Goal: Task Accomplishment & Management: Complete application form

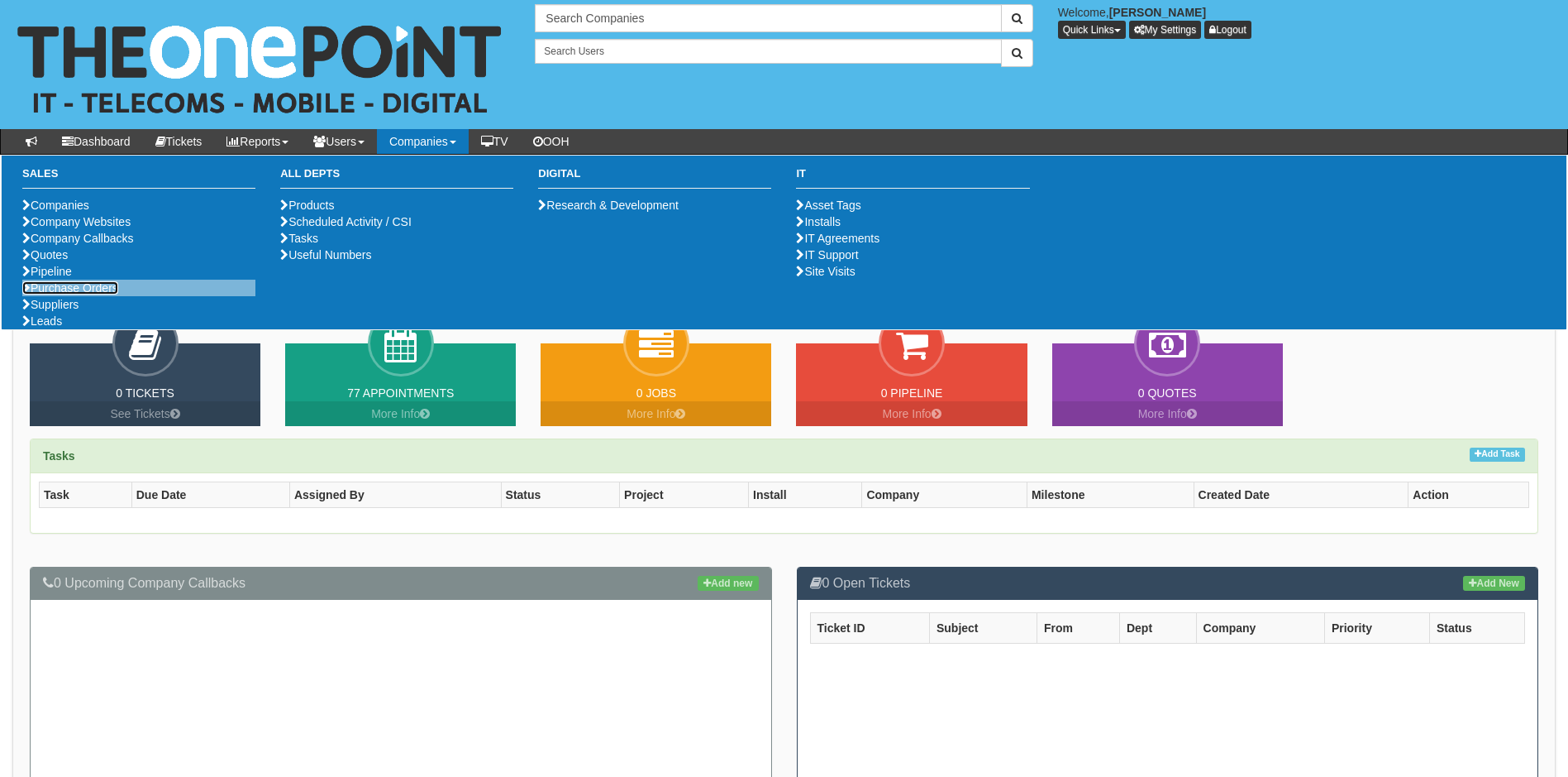
click at [92, 294] on link "Purchase Orders" at bounding box center [70, 288] width 96 height 13
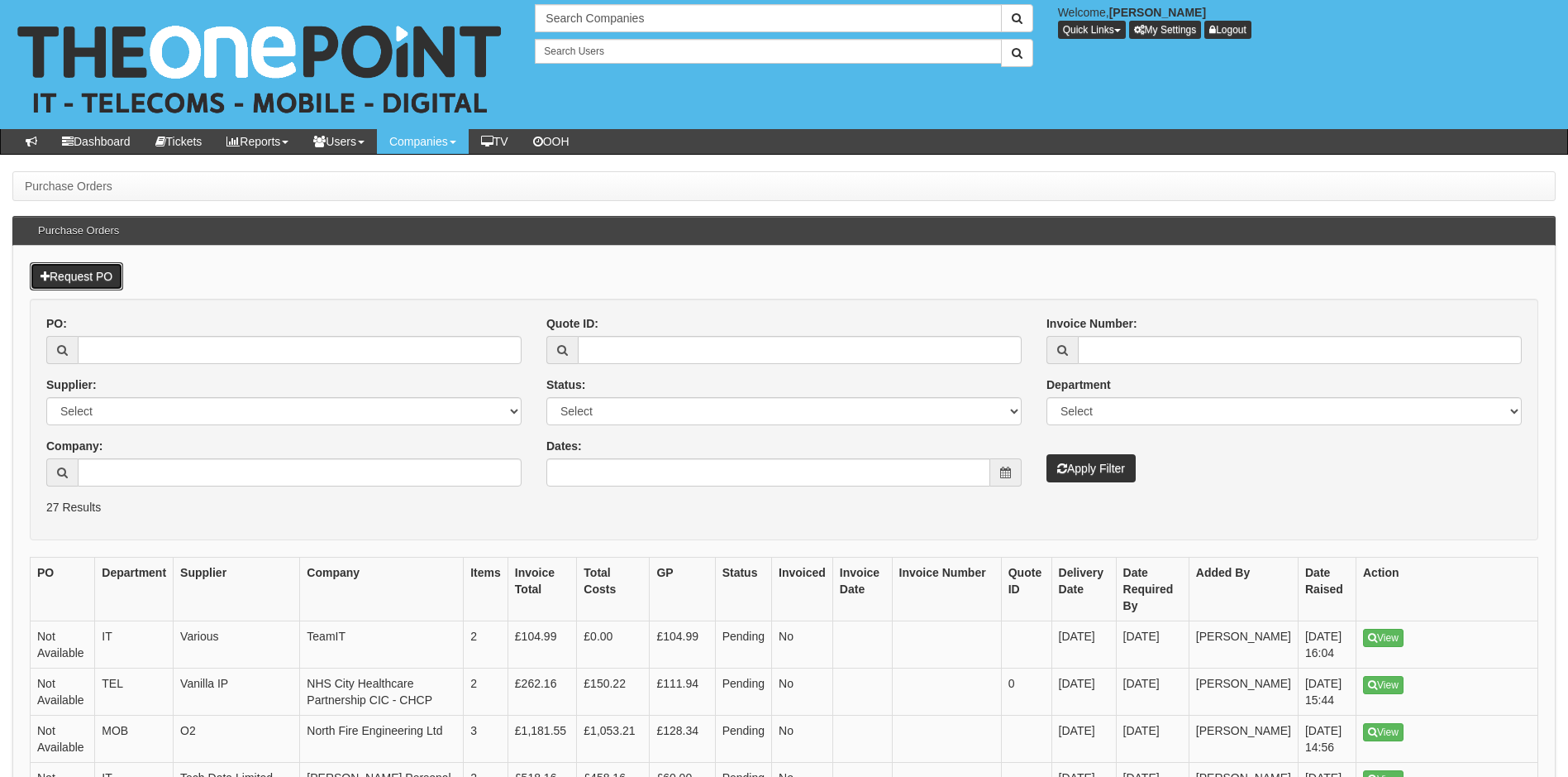
click at [87, 270] on link "Request PO" at bounding box center [76, 276] width 93 height 29
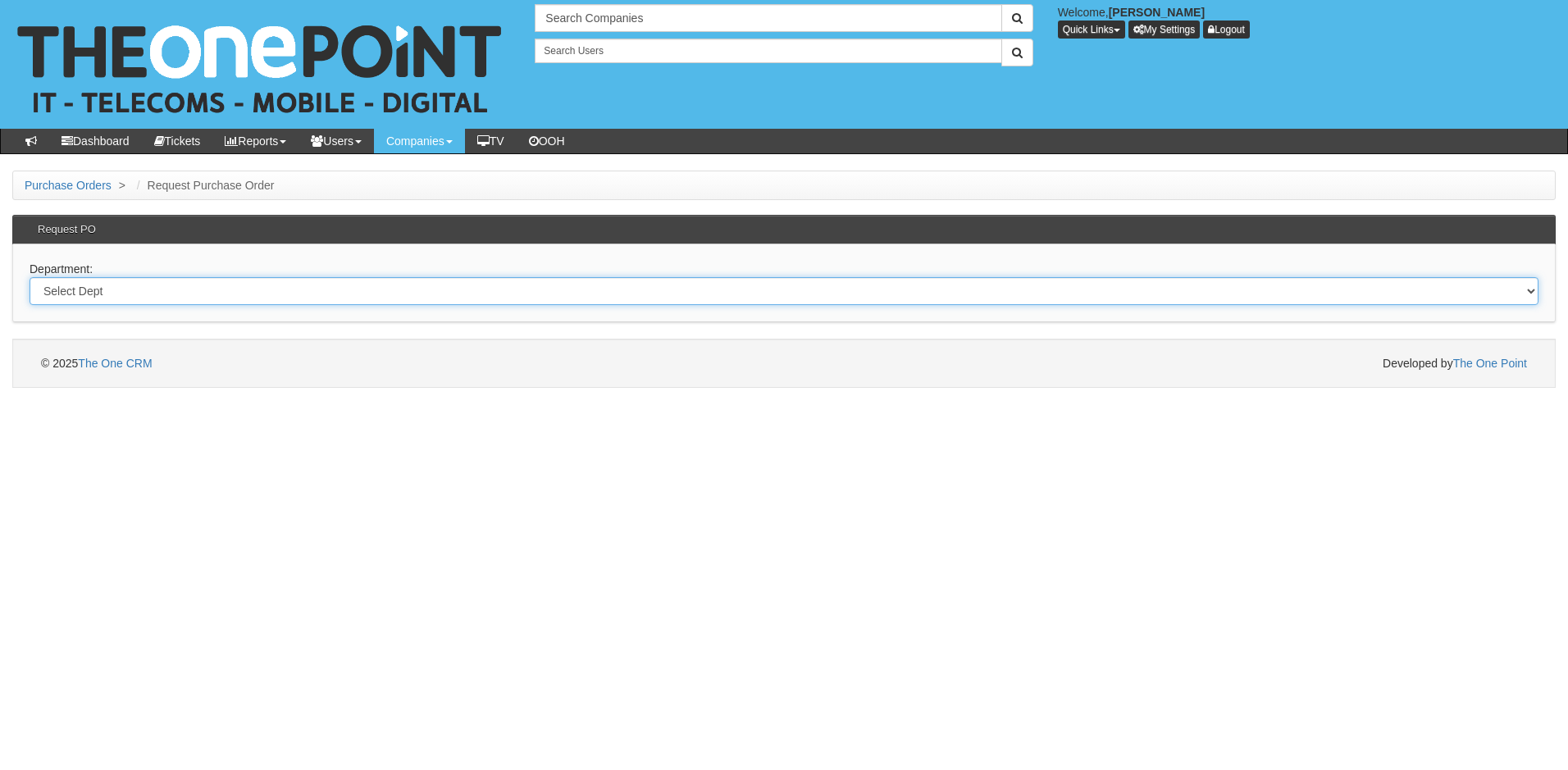
click at [132, 295] on select "Select Dept Digital Internal IT Mobiles Marketing Telecoms" at bounding box center [783, 290] width 1509 height 28
select select "?pipeID=&dept=IT"
click at [29, 277] on select "Select Dept Digital Internal IT Mobiles Marketing Telecoms" at bounding box center [783, 290] width 1509 height 28
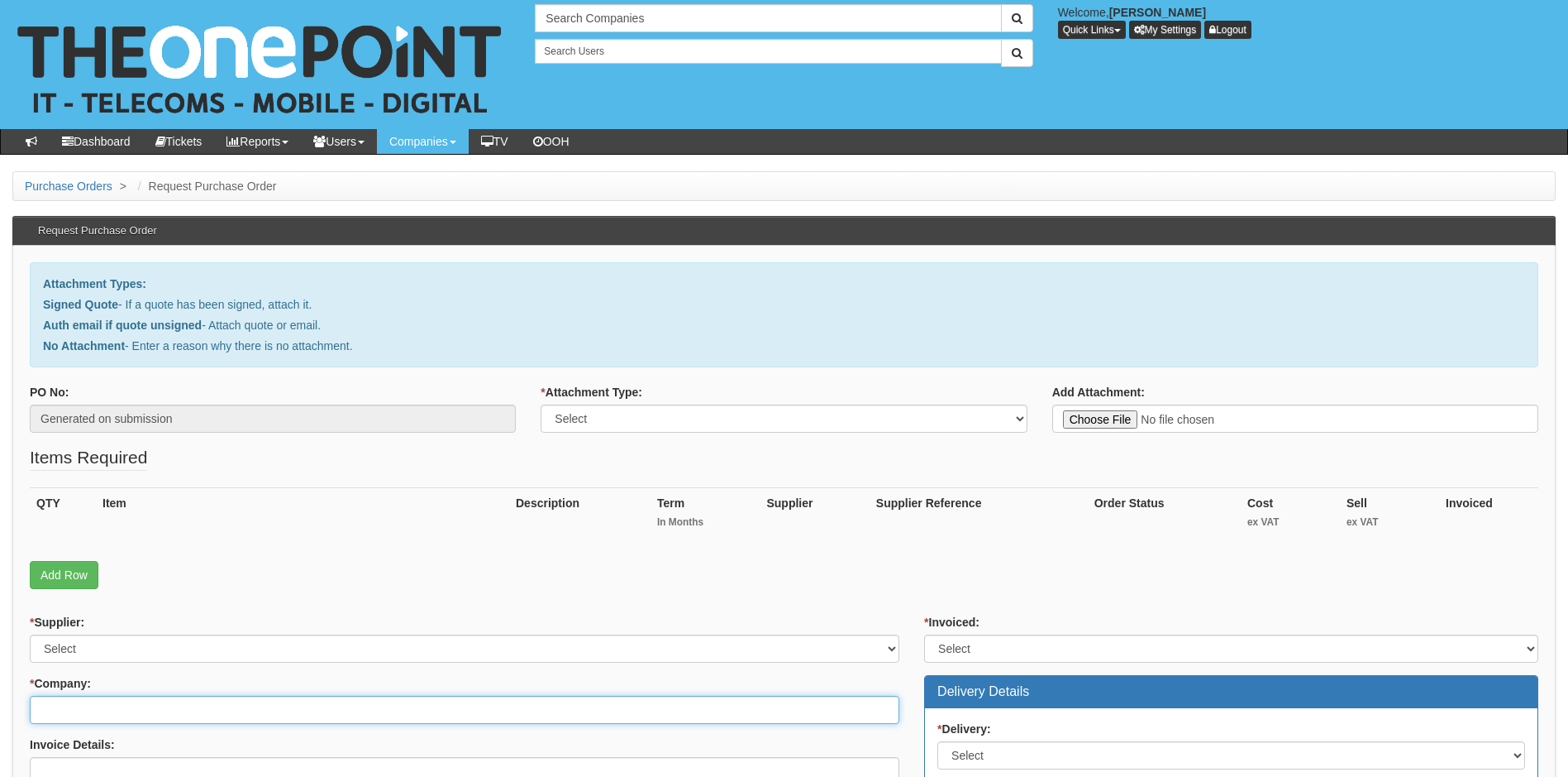
click at [165, 715] on input "* Company:" at bounding box center [464, 710] width 870 height 29
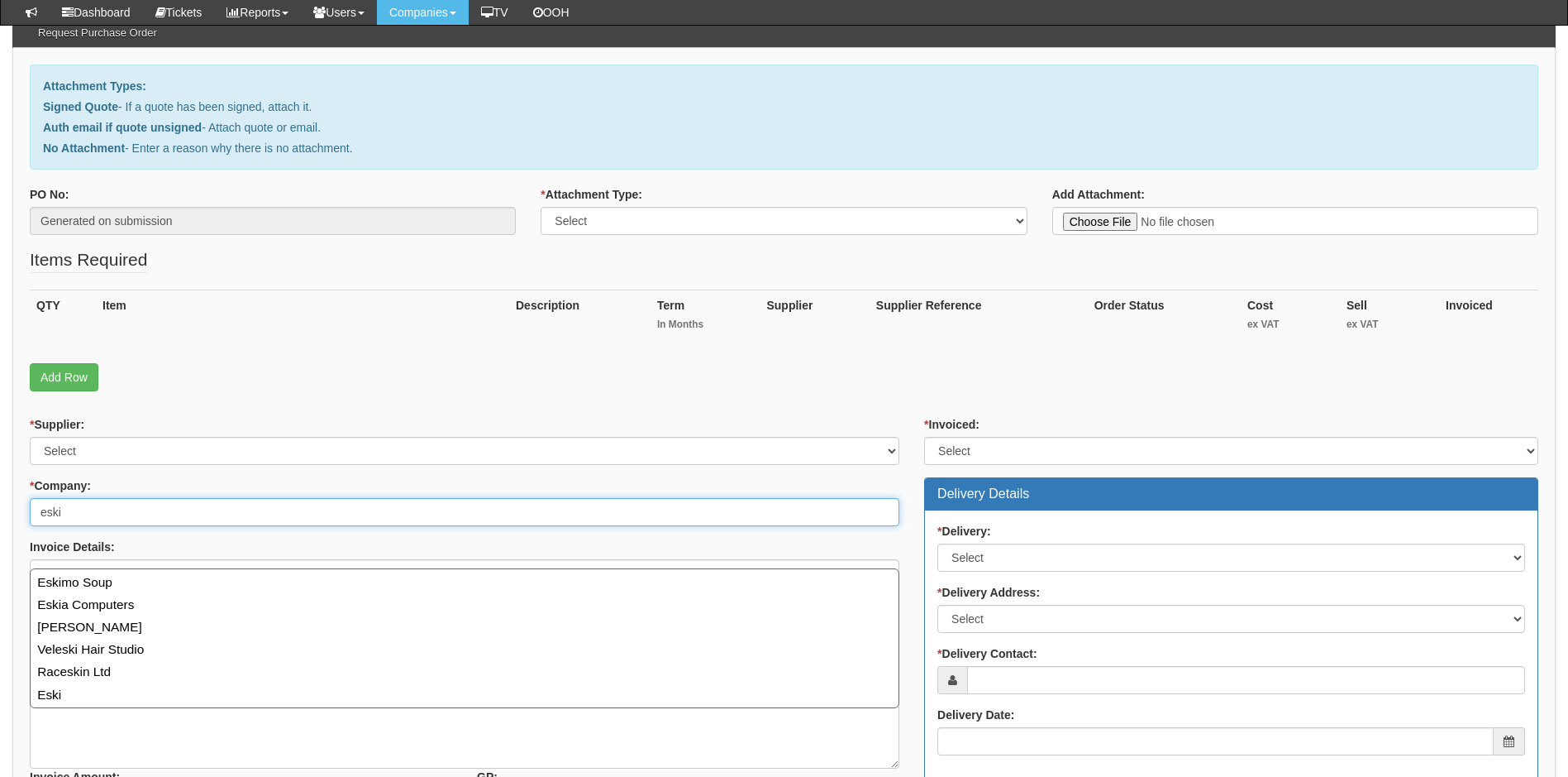
scroll to position [165, 0]
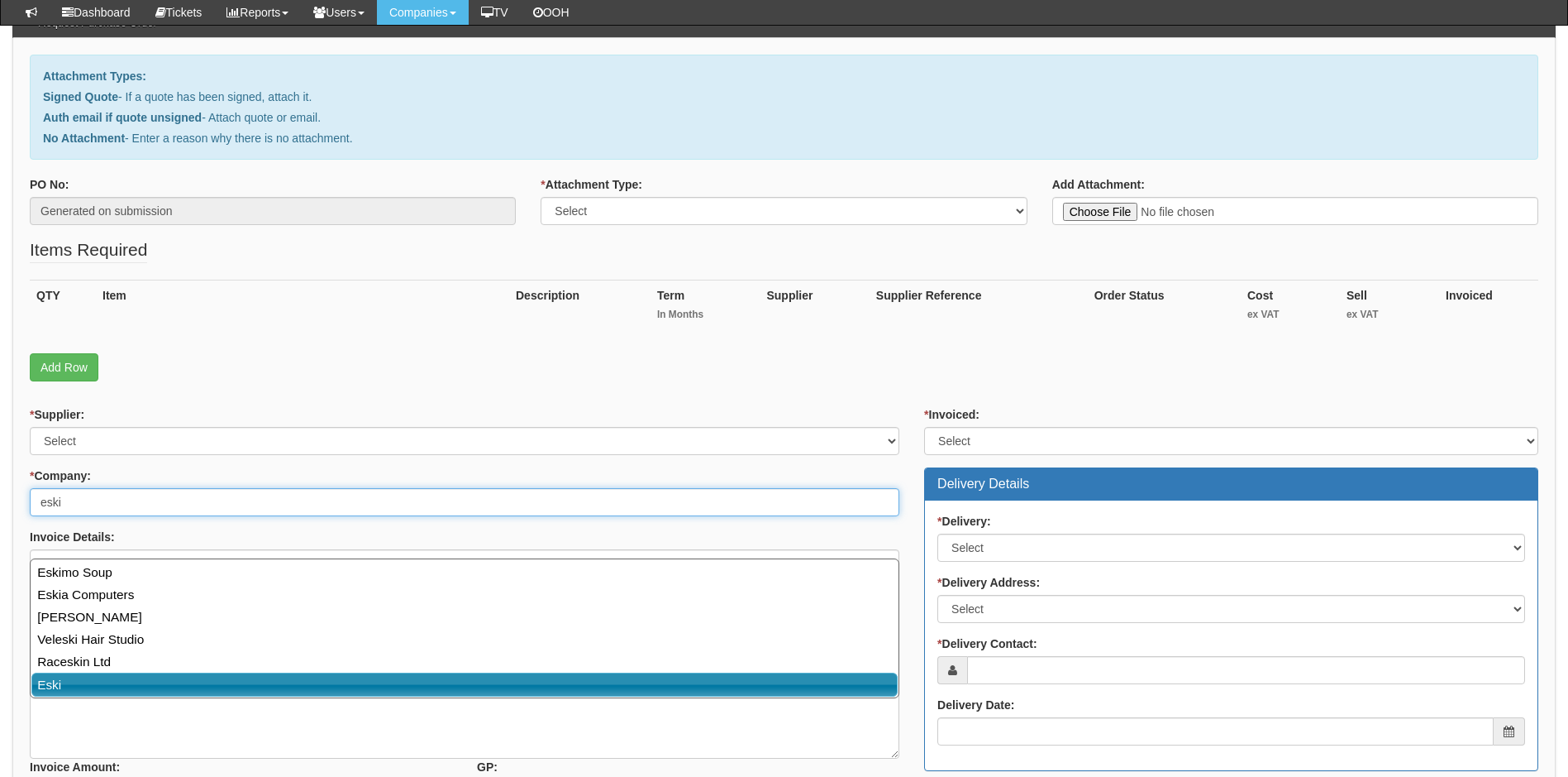
click at [149, 684] on link "Eski" at bounding box center [464, 684] width 866 height 24
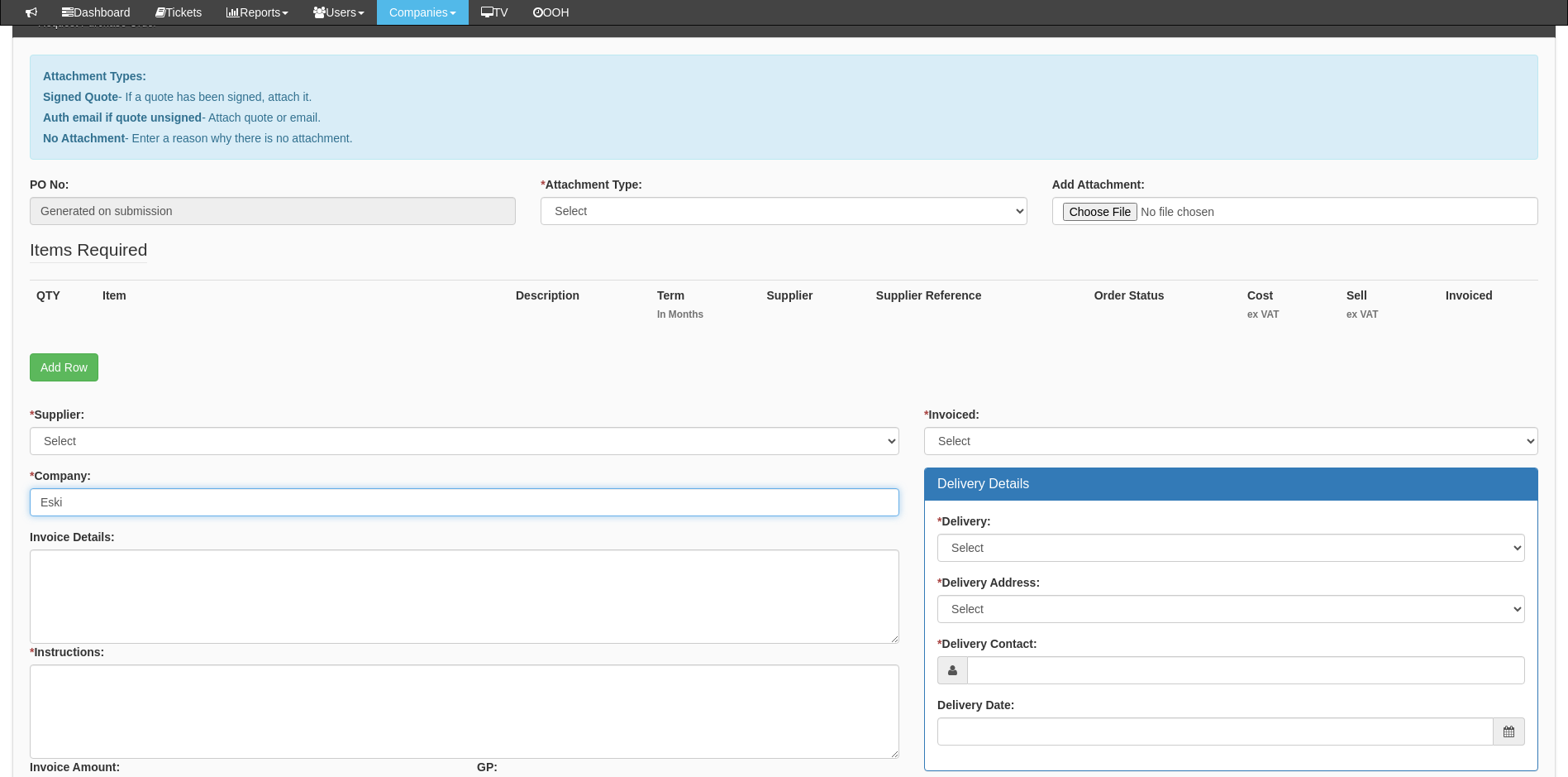
type input "Eski"
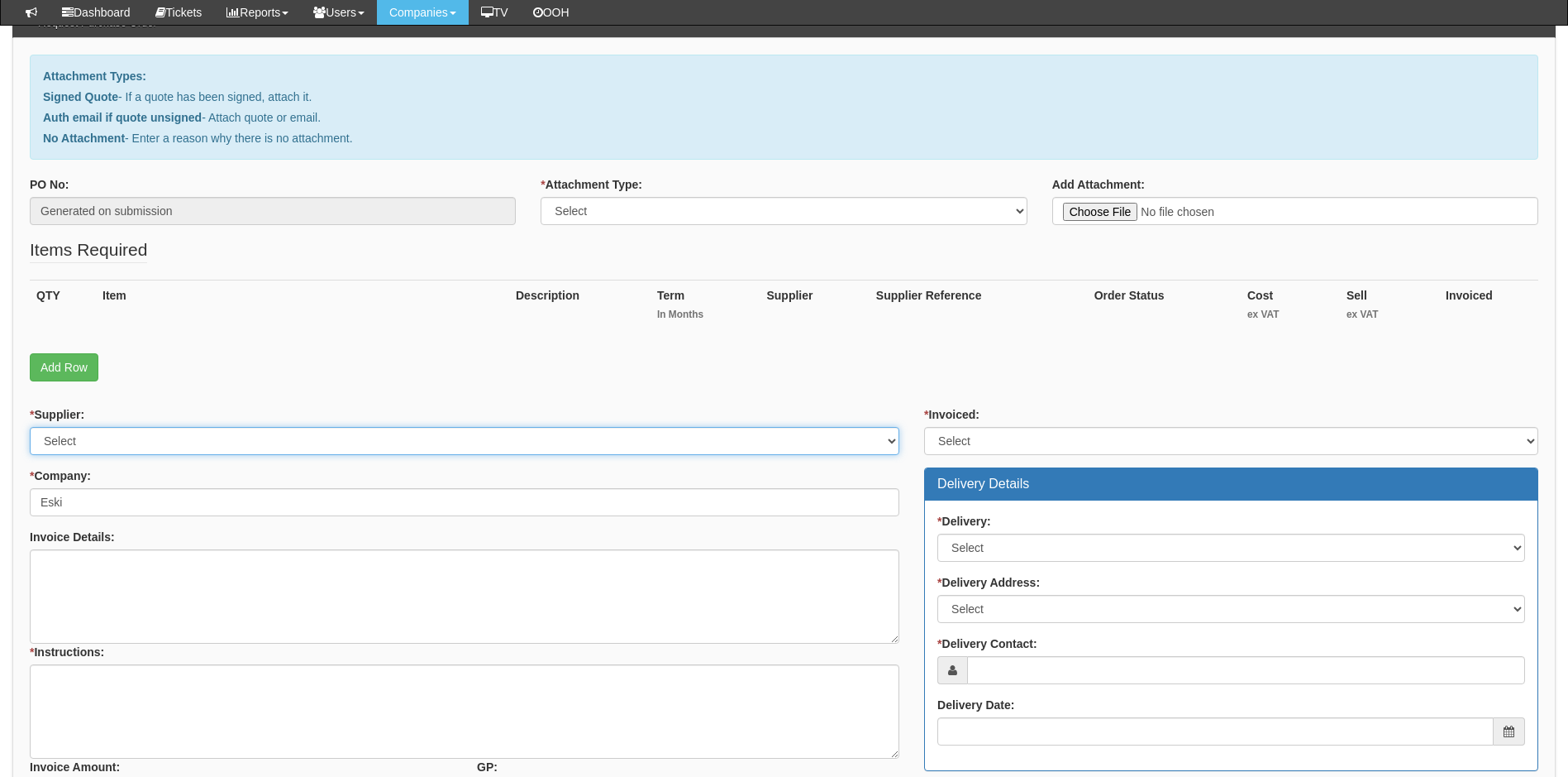
click at [144, 440] on select "Select 123 REG.co.uk 1Password 3 4Gon AA Jones Electric Ltd Abzorb Access Group…" at bounding box center [464, 441] width 870 height 29
select select "81"
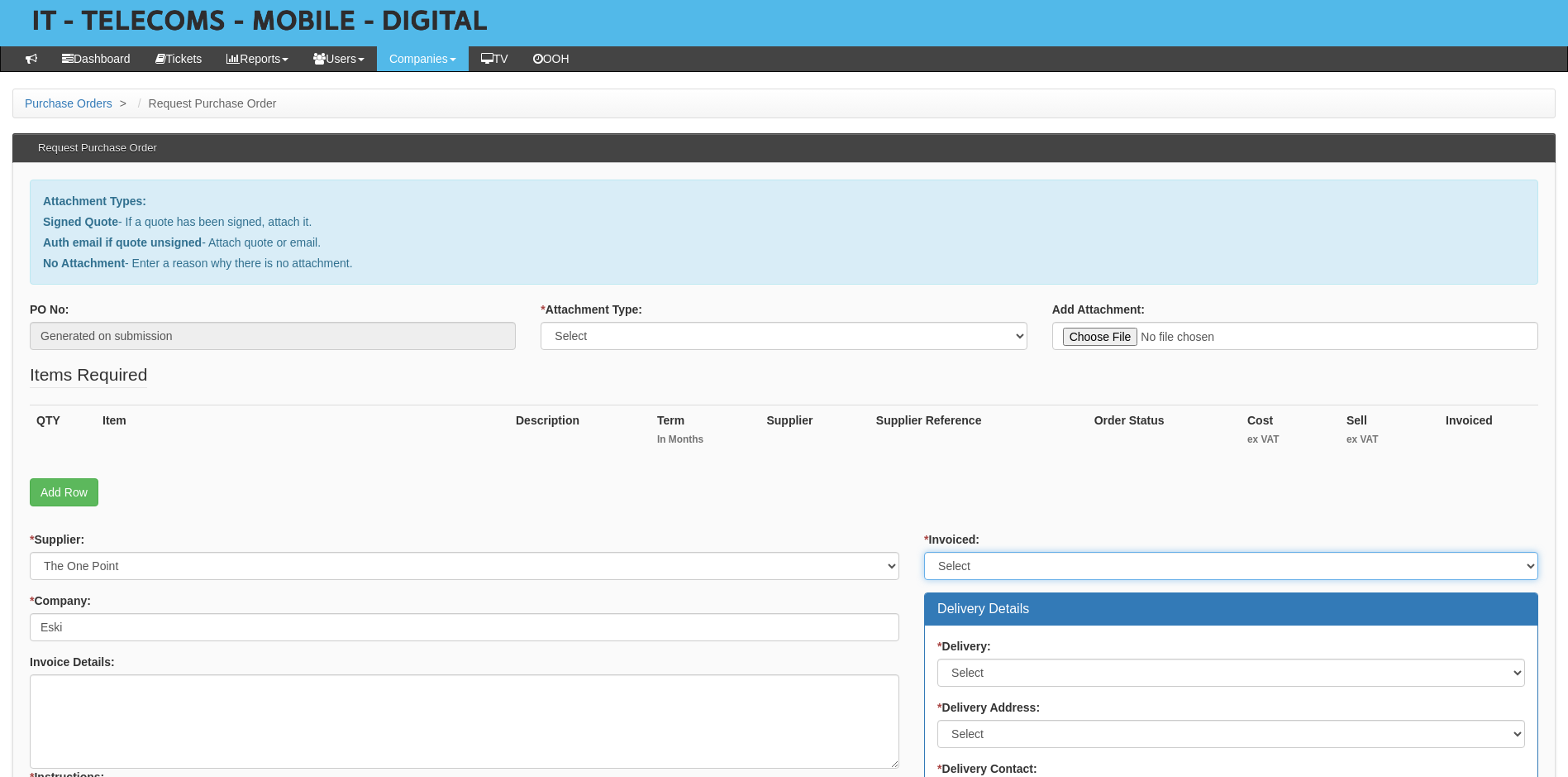
click at [989, 570] on select "Select Yes No N/A STB (part of order)" at bounding box center [1231, 565] width 614 height 29
select select "1"
click at [924, 551] on select "Select Yes No N/A STB (part of order)" at bounding box center [1231, 565] width 614 height 29
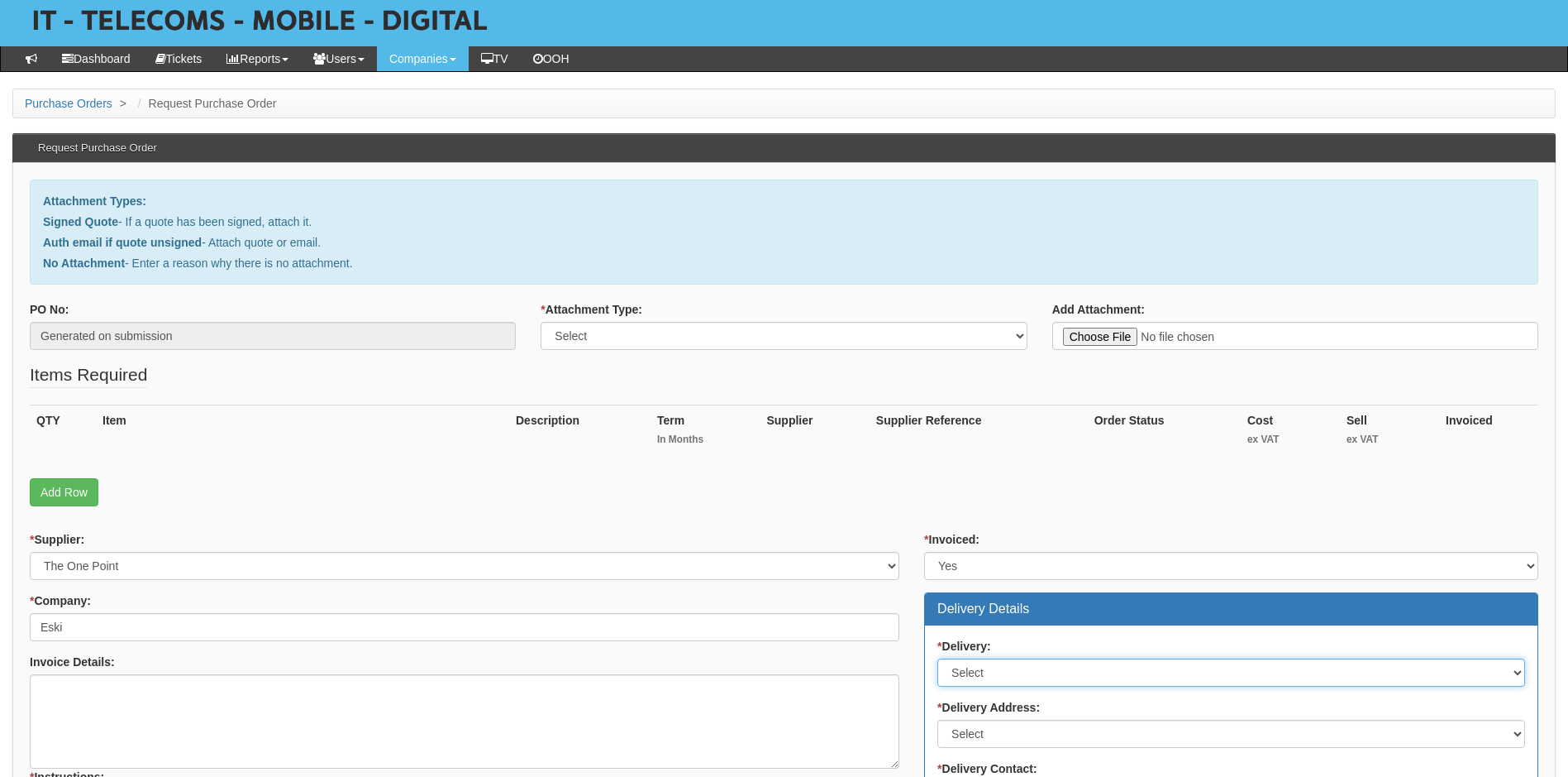
click at [1042, 670] on select "Select No Not Applicable Yes" at bounding box center [1232, 672] width 588 height 29
select select "3"
click at [938, 658] on select "Select No Not Applicable Yes" at bounding box center [1232, 672] width 588 height 29
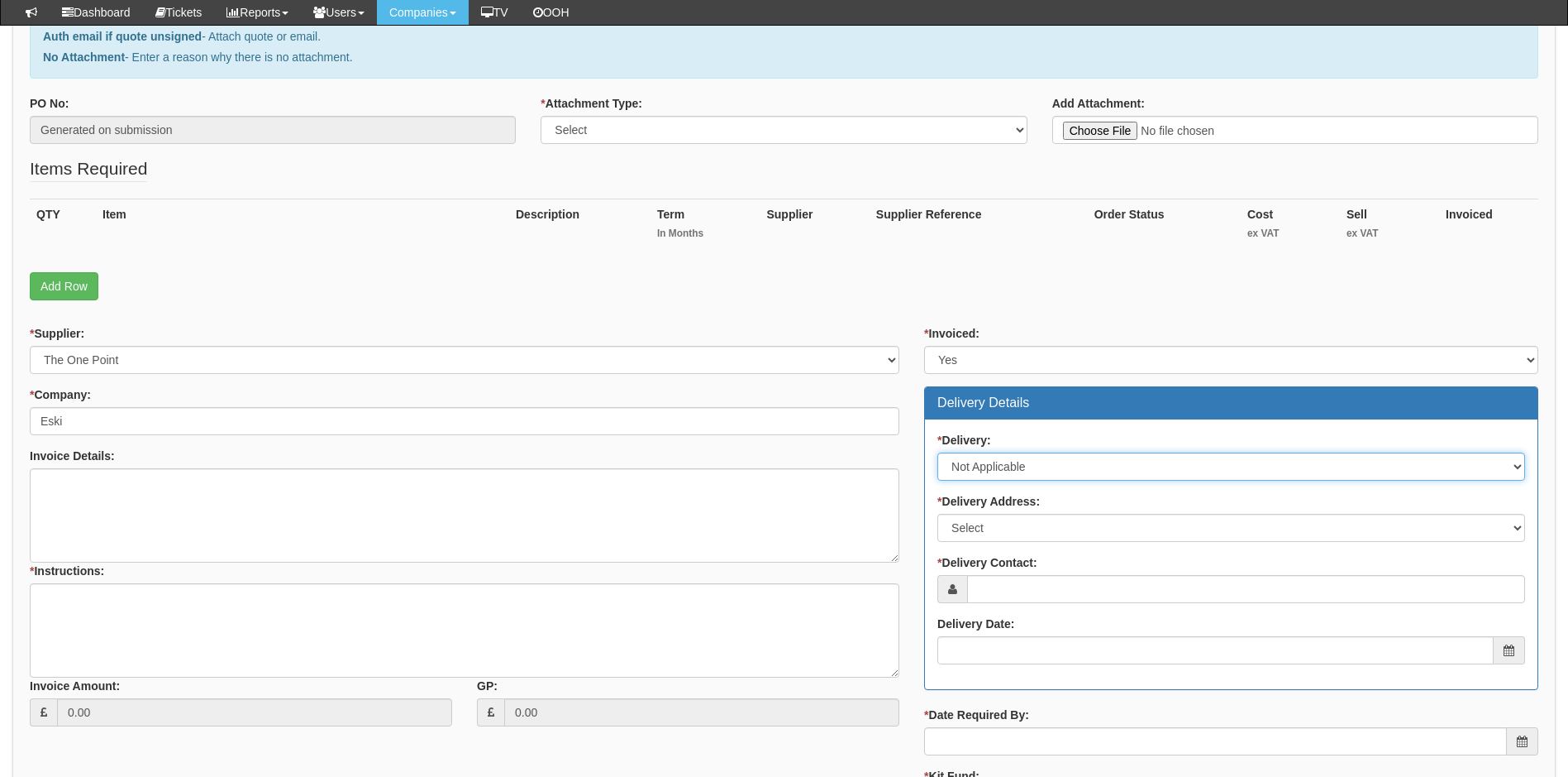
scroll to position [248, 0]
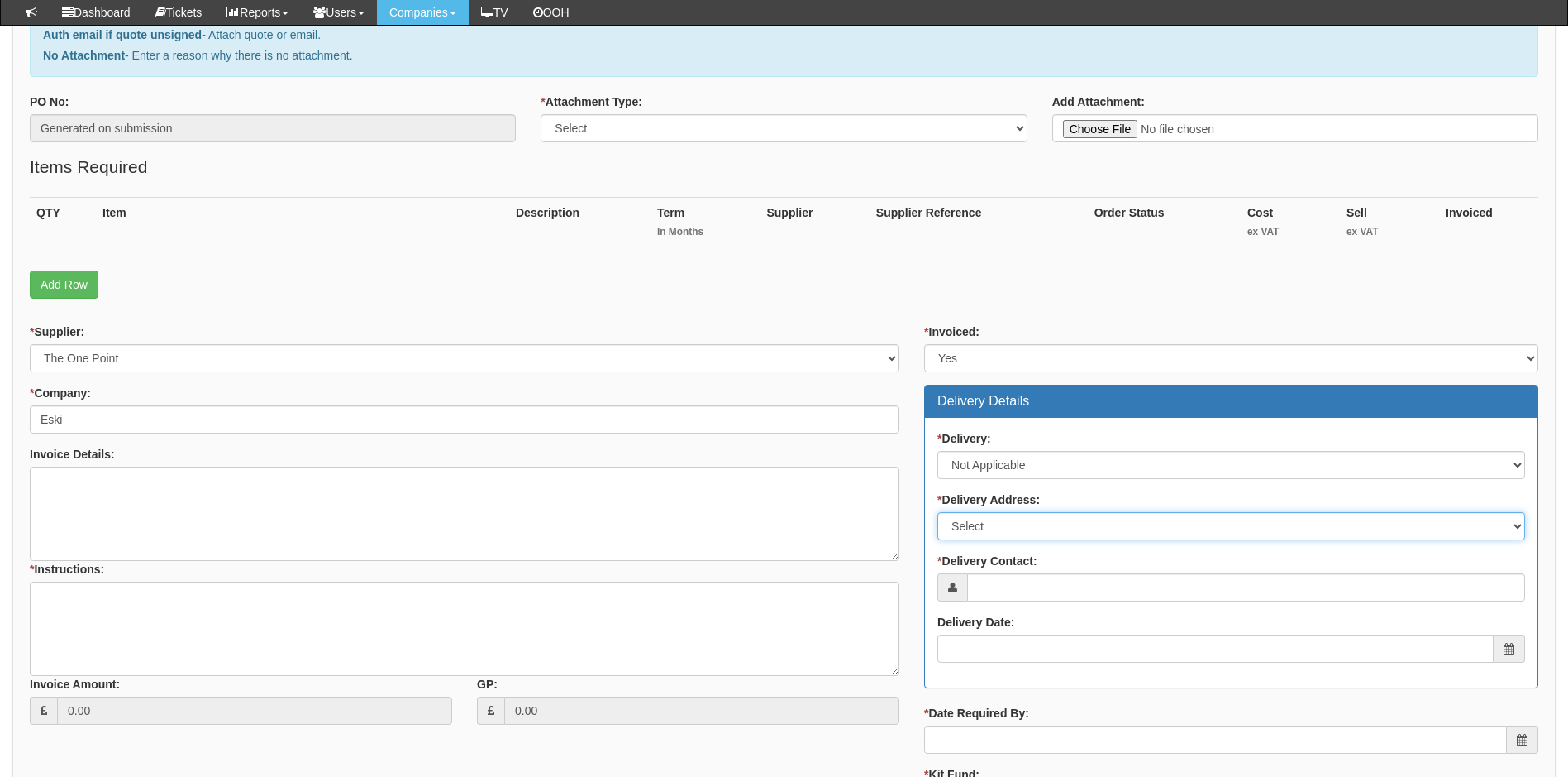
click at [1045, 521] on select "Select Not Applicable Main Address - Other" at bounding box center [1232, 525] width 588 height 29
select select "N/A"
click at [938, 512] on select "Select Not Applicable Main Address - Other" at bounding box center [1232, 525] width 588 height 29
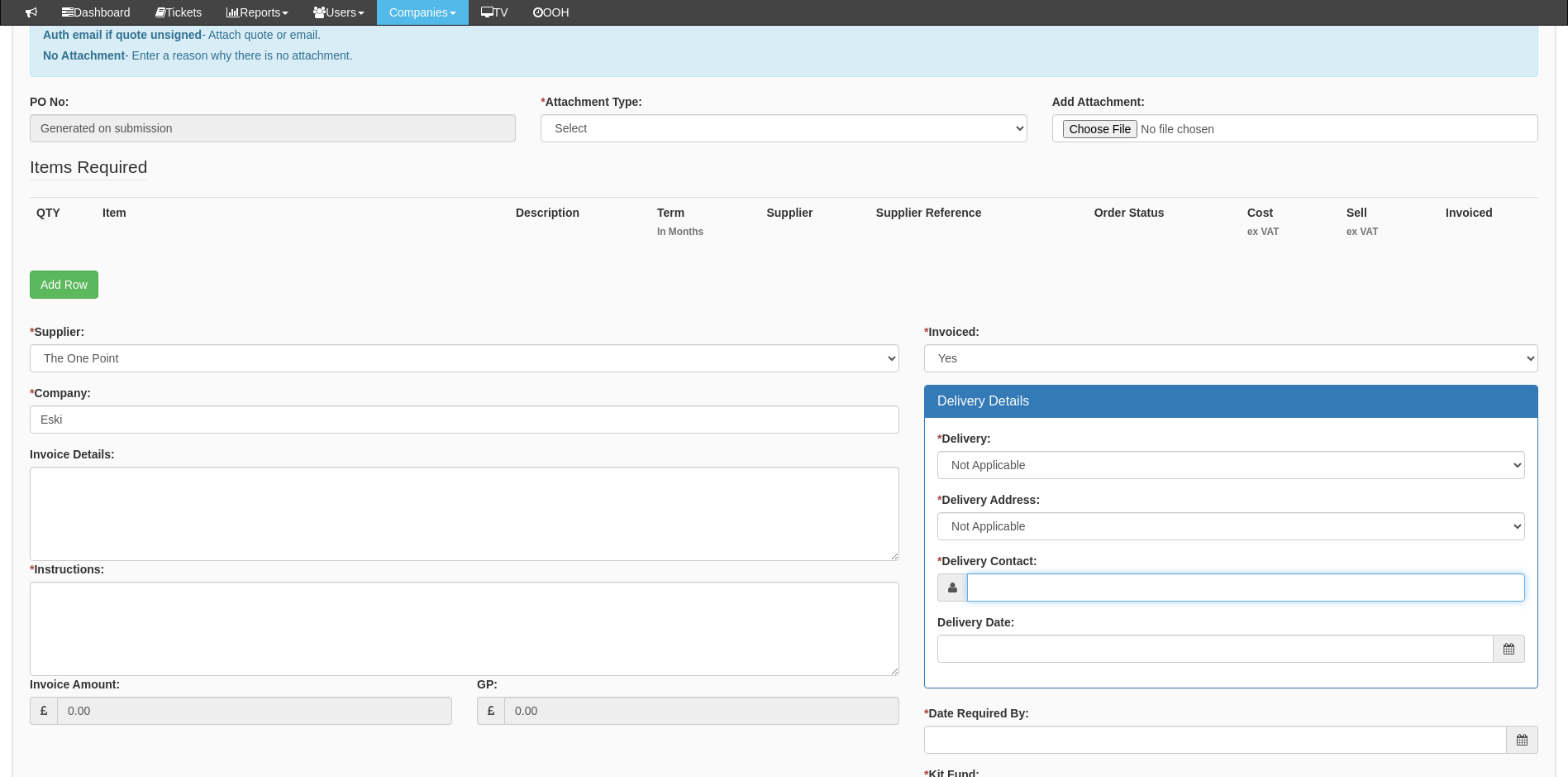
click at [1018, 597] on input "* Delivery Contact:" at bounding box center [1246, 587] width 558 height 29
click at [1010, 586] on input "* Delivery Contact:" at bounding box center [1246, 587] width 558 height 29
paste input "[EMAIL_ADDRESS][DOMAIN_NAME]"
type input "[EMAIL_ADDRESS][DOMAIN_NAME]"
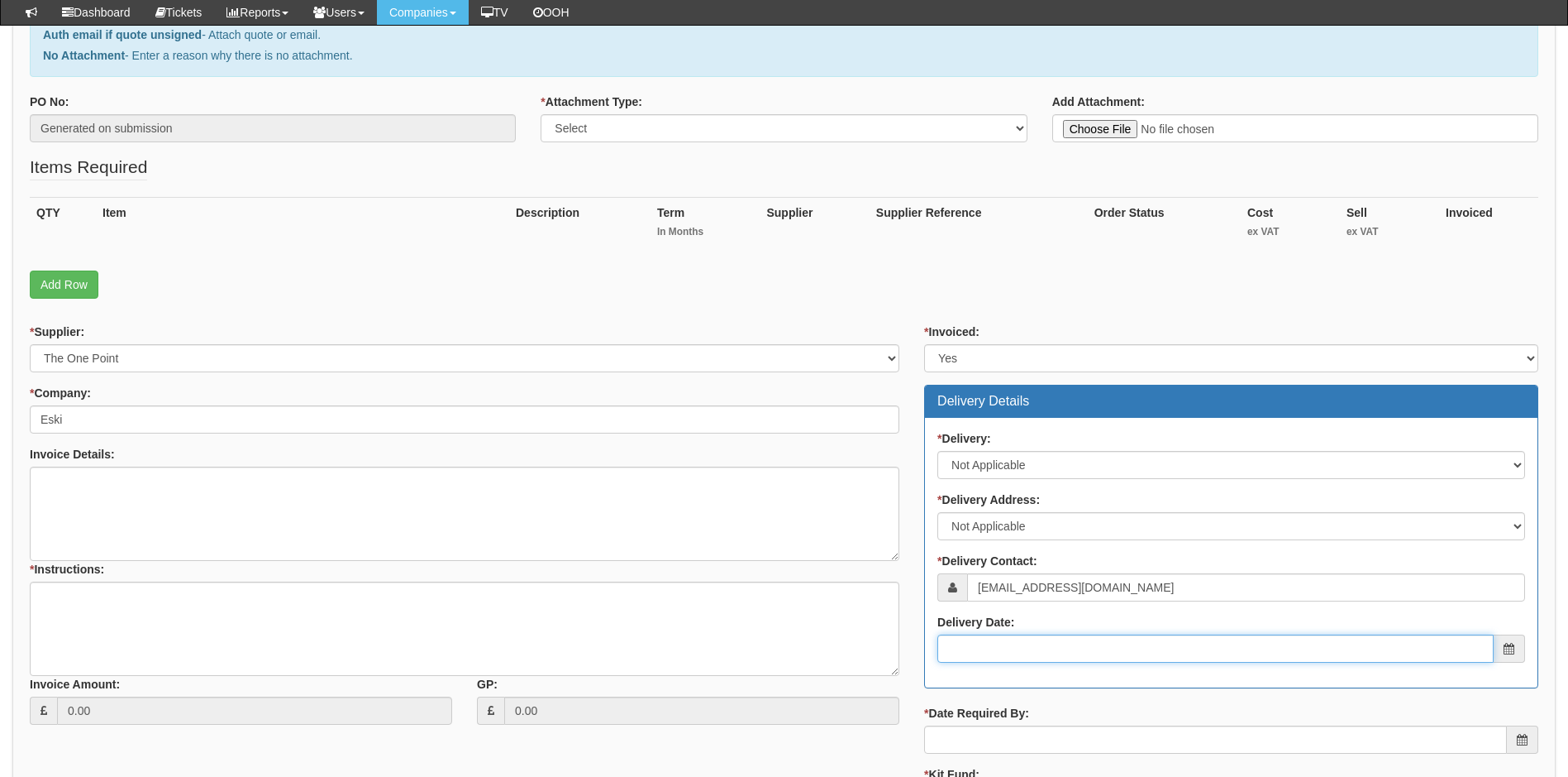
click at [1001, 648] on input "Delivery Date:" at bounding box center [1216, 648] width 556 height 29
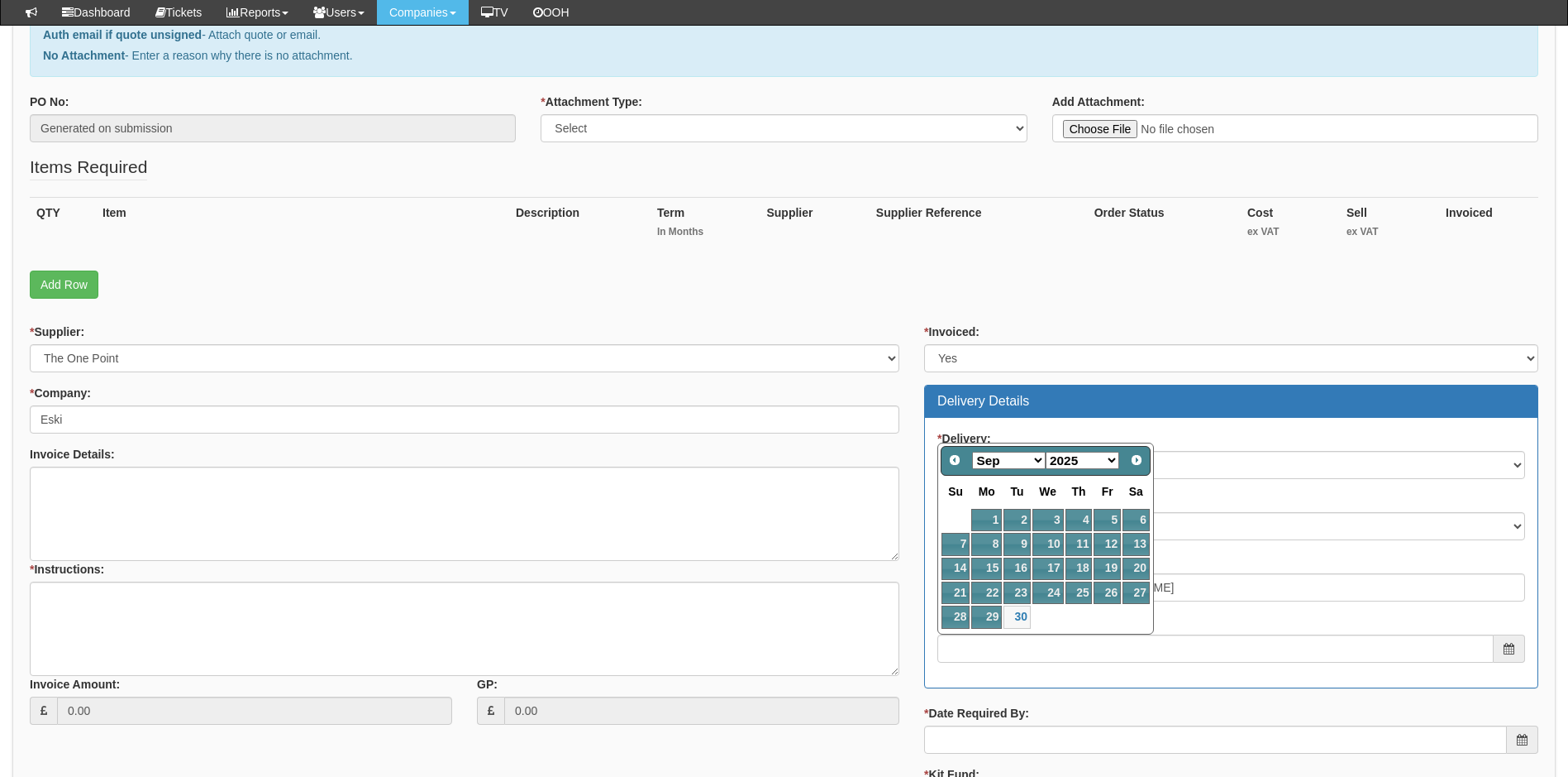
click at [1039, 455] on select "Jan Feb Mar Apr May Jun Jul Aug Sep Oct Nov Dec" at bounding box center [1009, 460] width 74 height 18
click at [1049, 519] on link "1" at bounding box center [1048, 520] width 31 height 22
type input "2025-10-01"
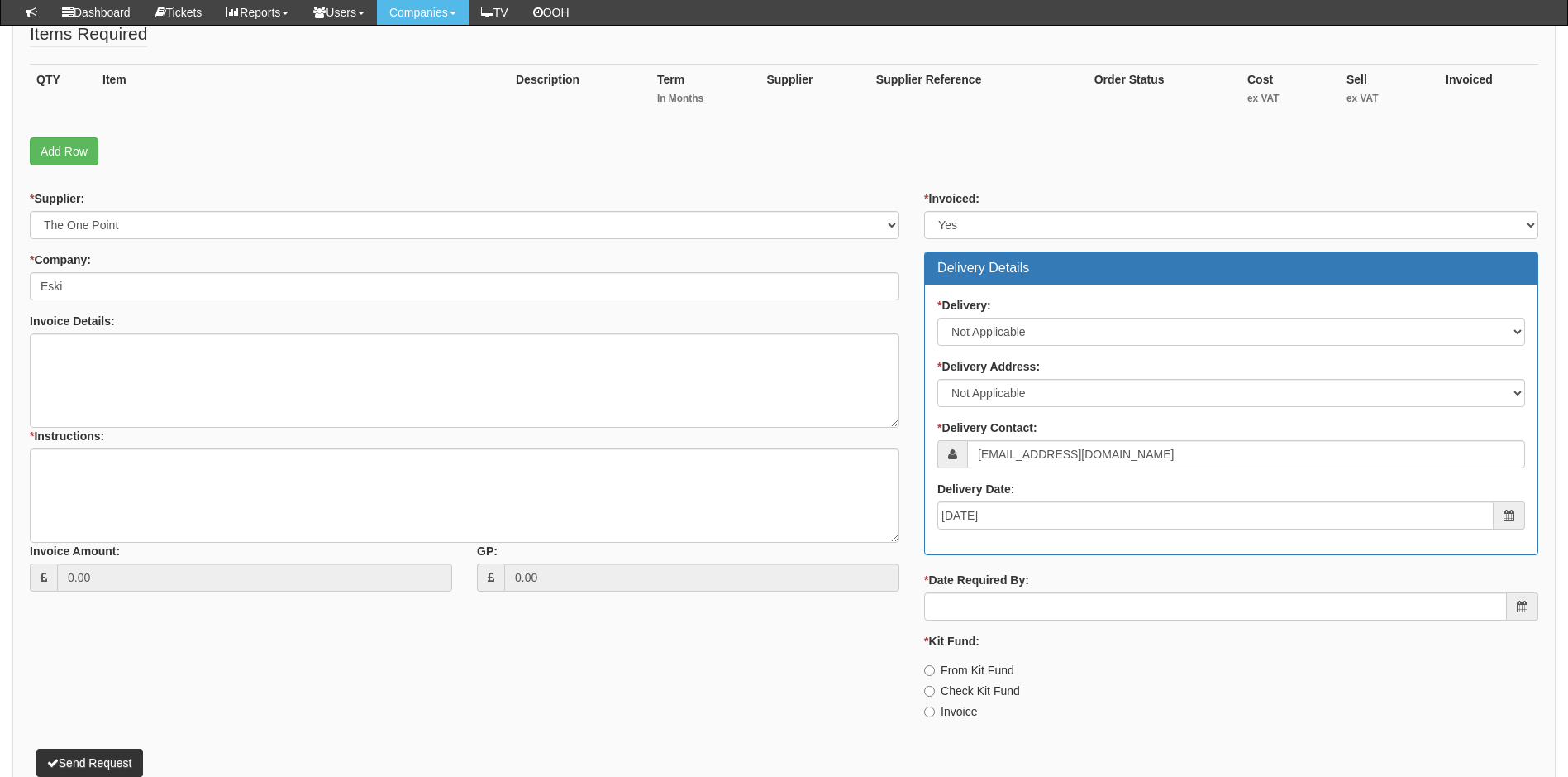
scroll to position [414, 0]
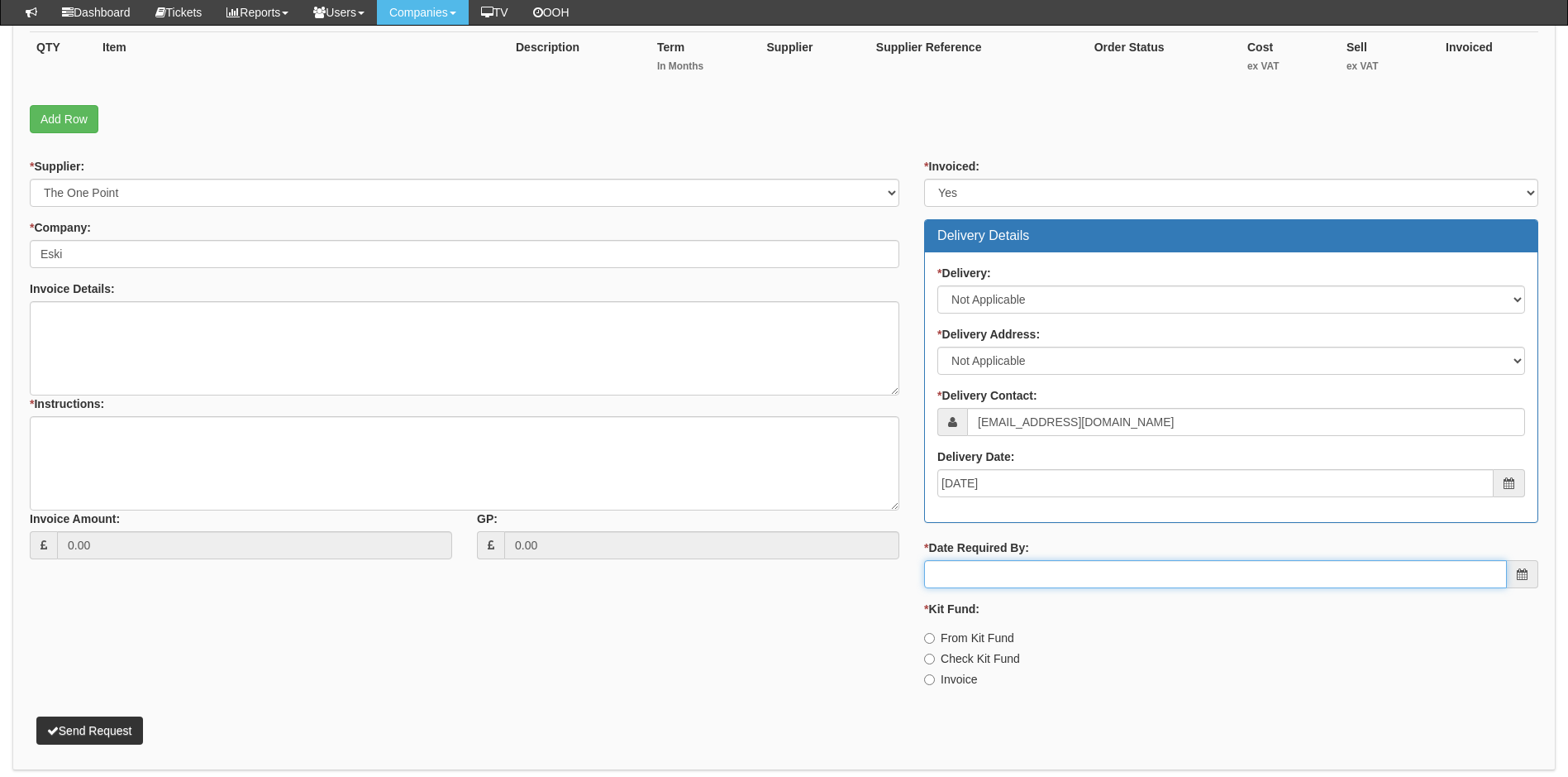
click at [1031, 572] on input "* Date Required By:" at bounding box center [1215, 573] width 583 height 29
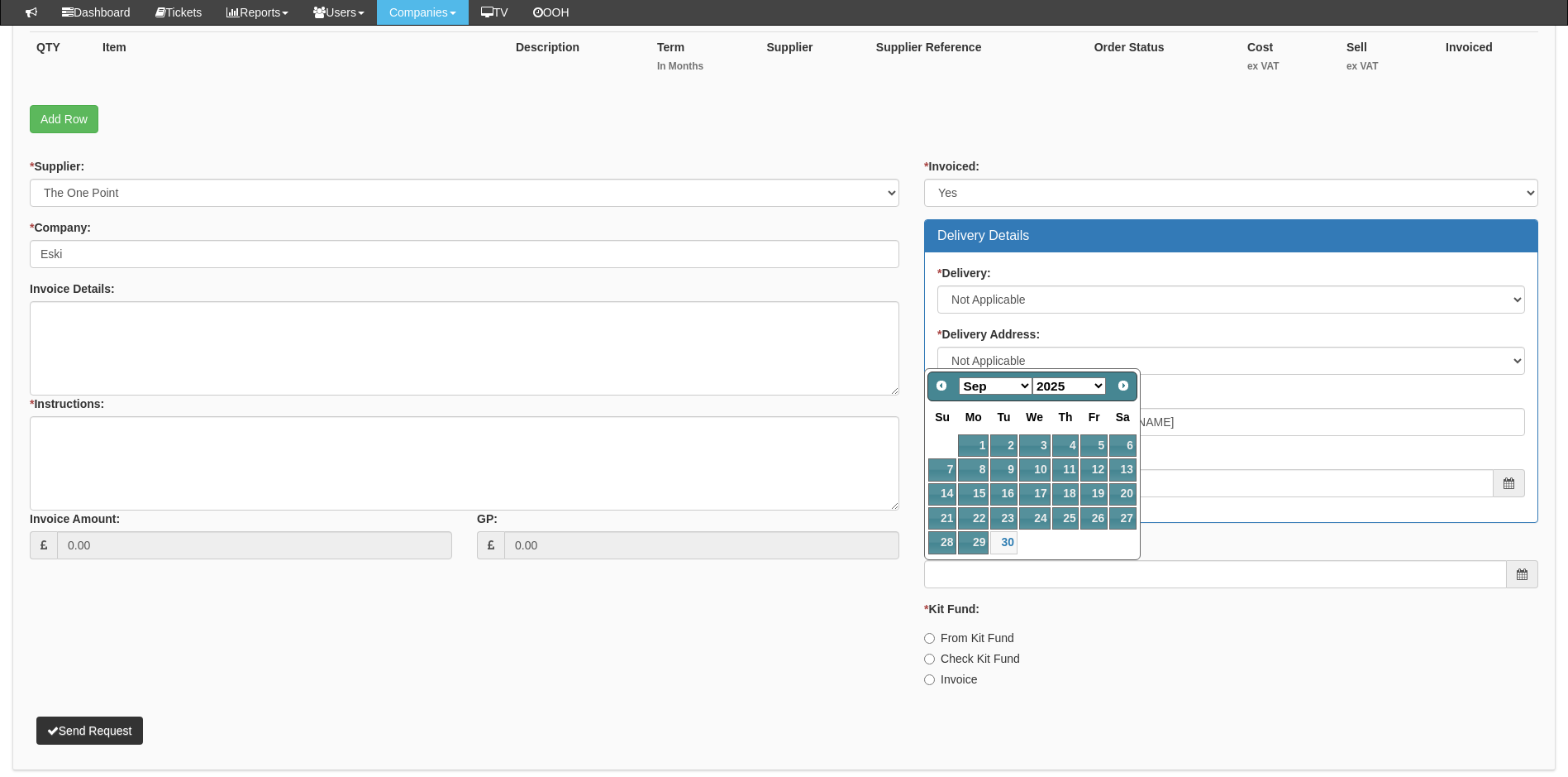
click at [1024, 383] on select "Jan Feb Mar Apr May Jun Jul Aug Sep Oct Nov Dec" at bounding box center [996, 385] width 74 height 18
click at [1035, 442] on link "1" at bounding box center [1035, 445] width 31 height 22
type input "2025-10-01"
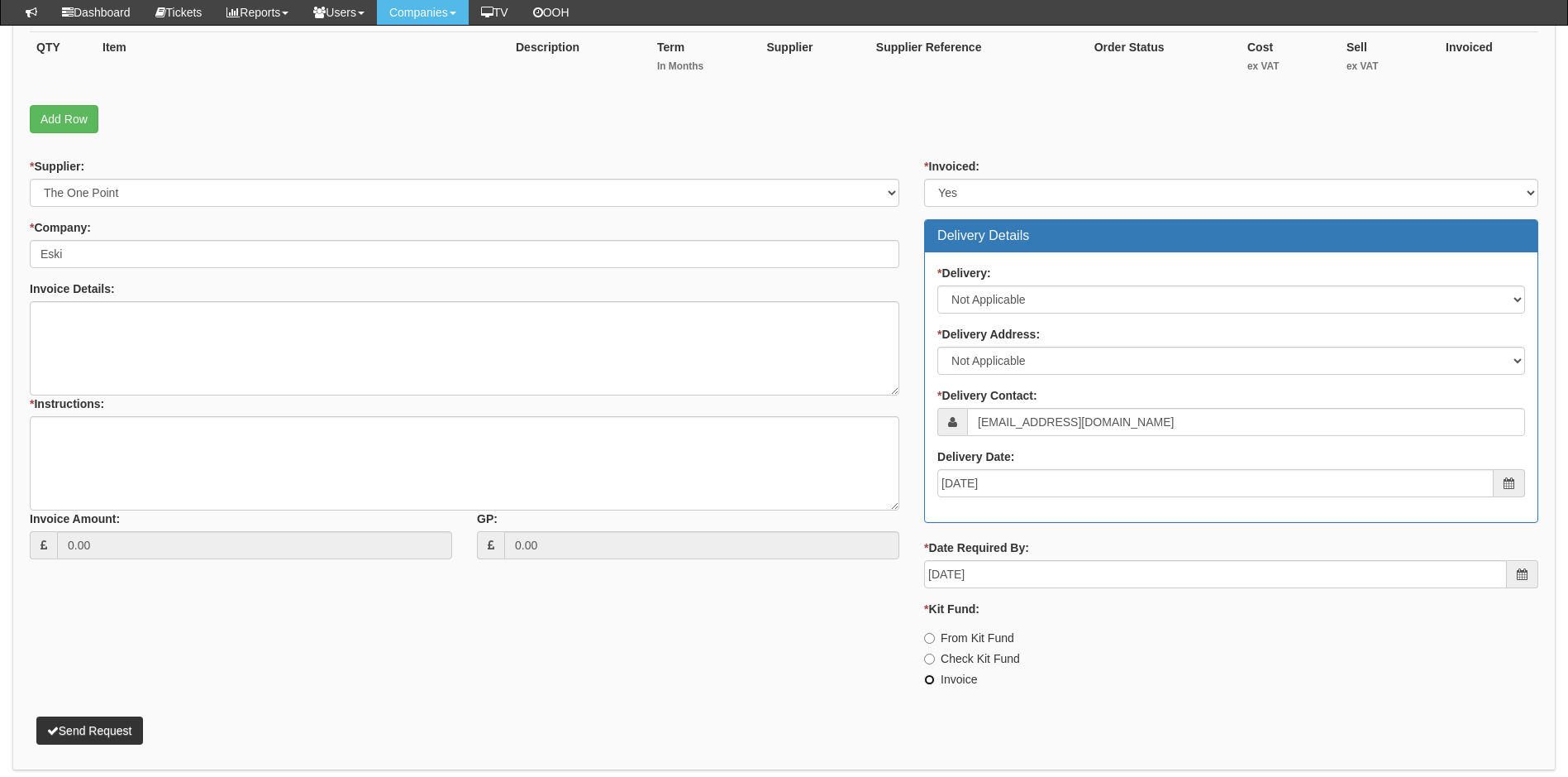
click at [928, 680] on input "Invoice" at bounding box center [930, 679] width 11 height 11
radio input "true"
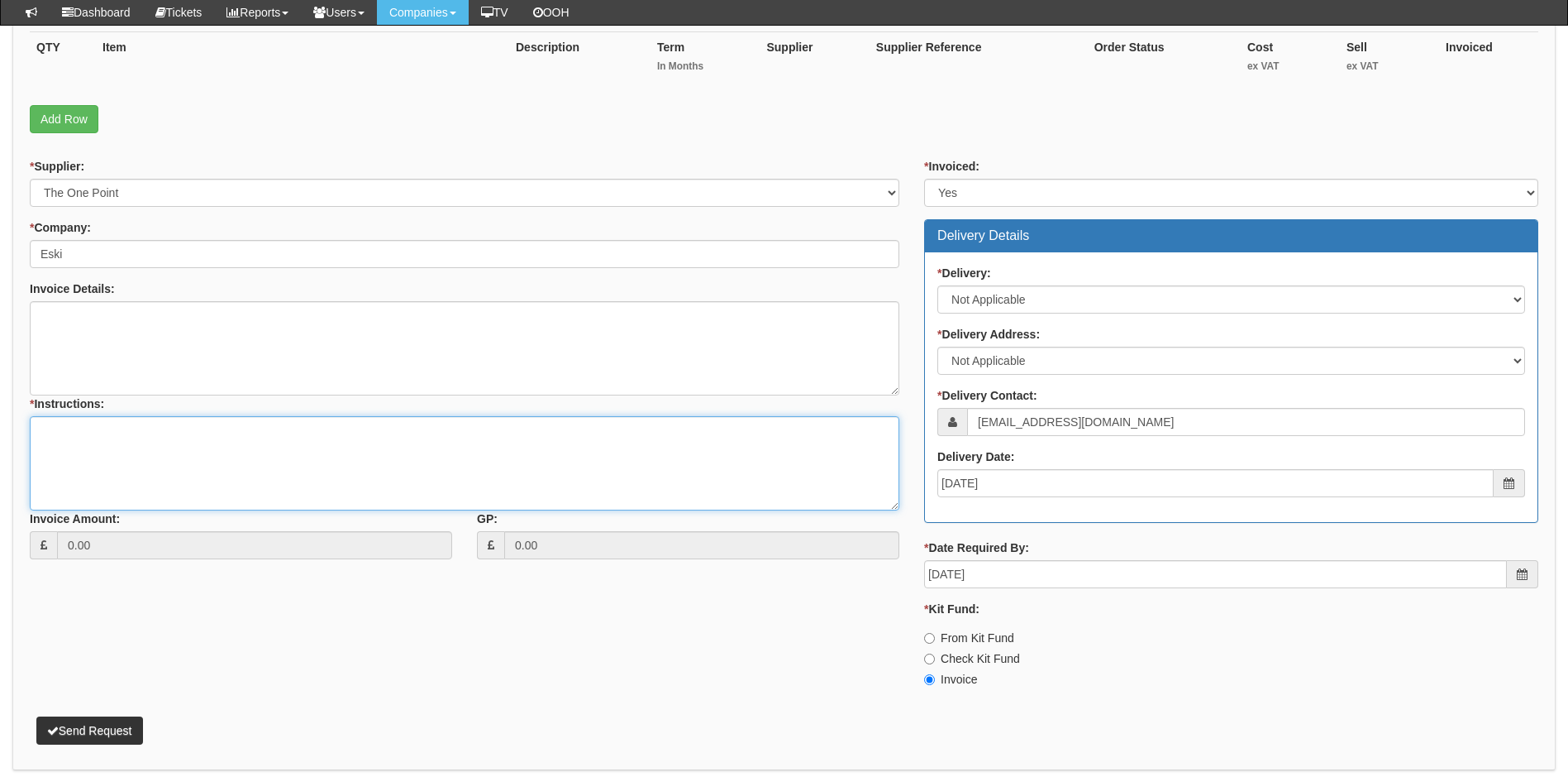
click at [124, 440] on textarea "* Instructions:" at bounding box center [464, 463] width 870 height 94
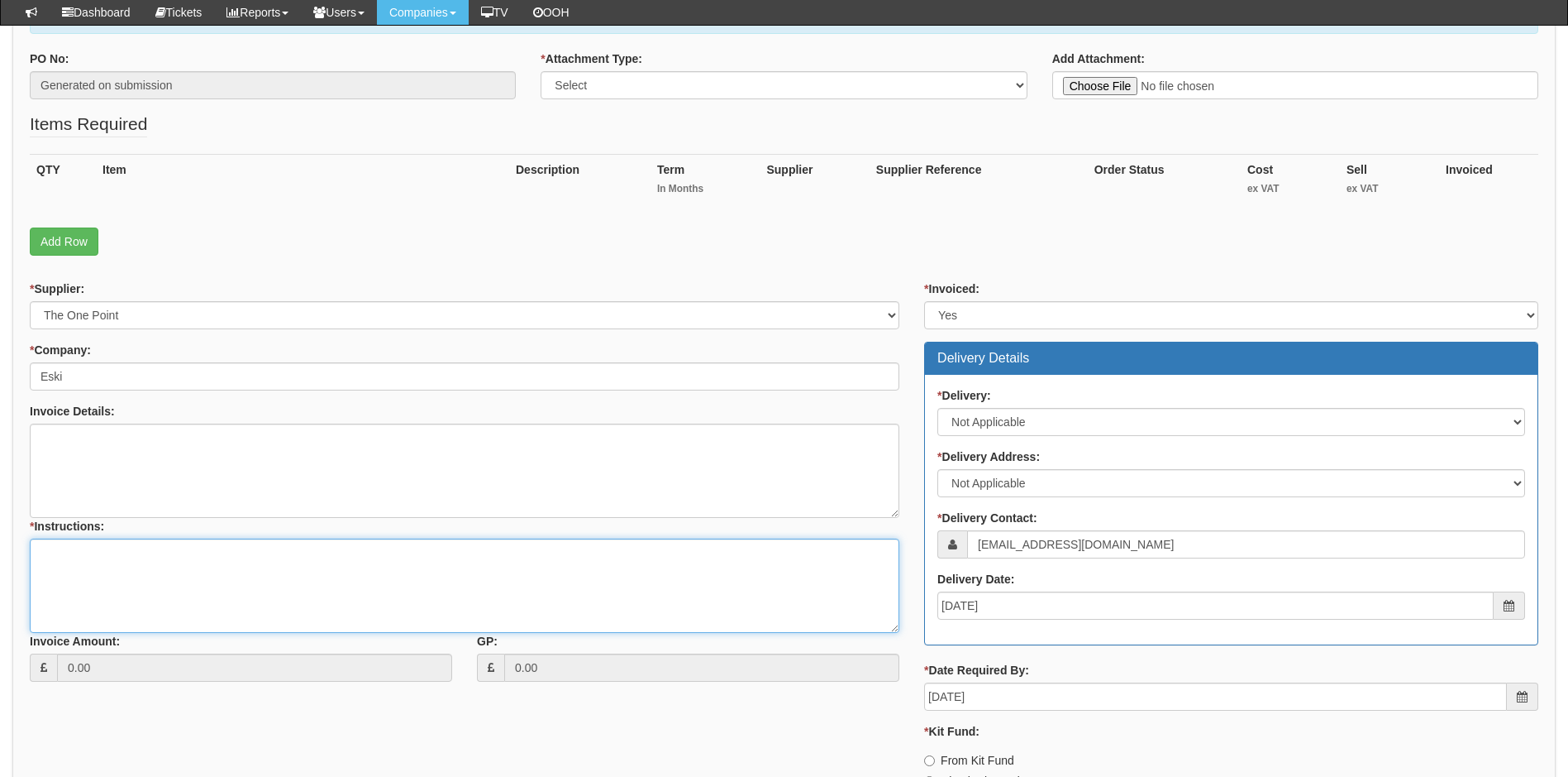
scroll to position [0, 0]
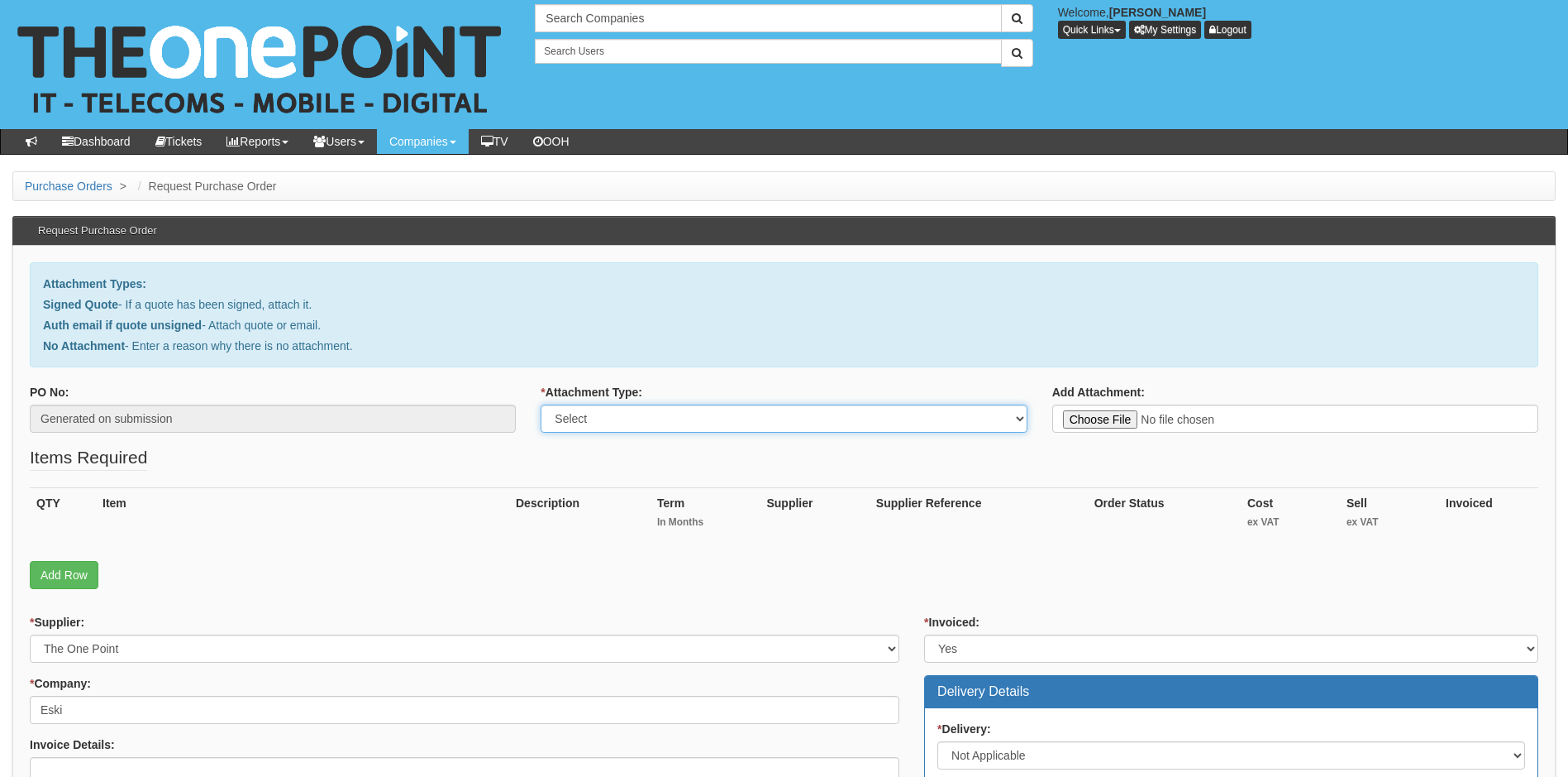
click at [686, 418] on select "Select Signed Quote Auth email with quote if unsigned No Attachment" at bounding box center [784, 418] width 486 height 29
select select "Signed Quote"
click at [541, 405] on select "Select Signed Quote Auth email with quote if unsigned No Attachment" at bounding box center [784, 418] width 486 height 29
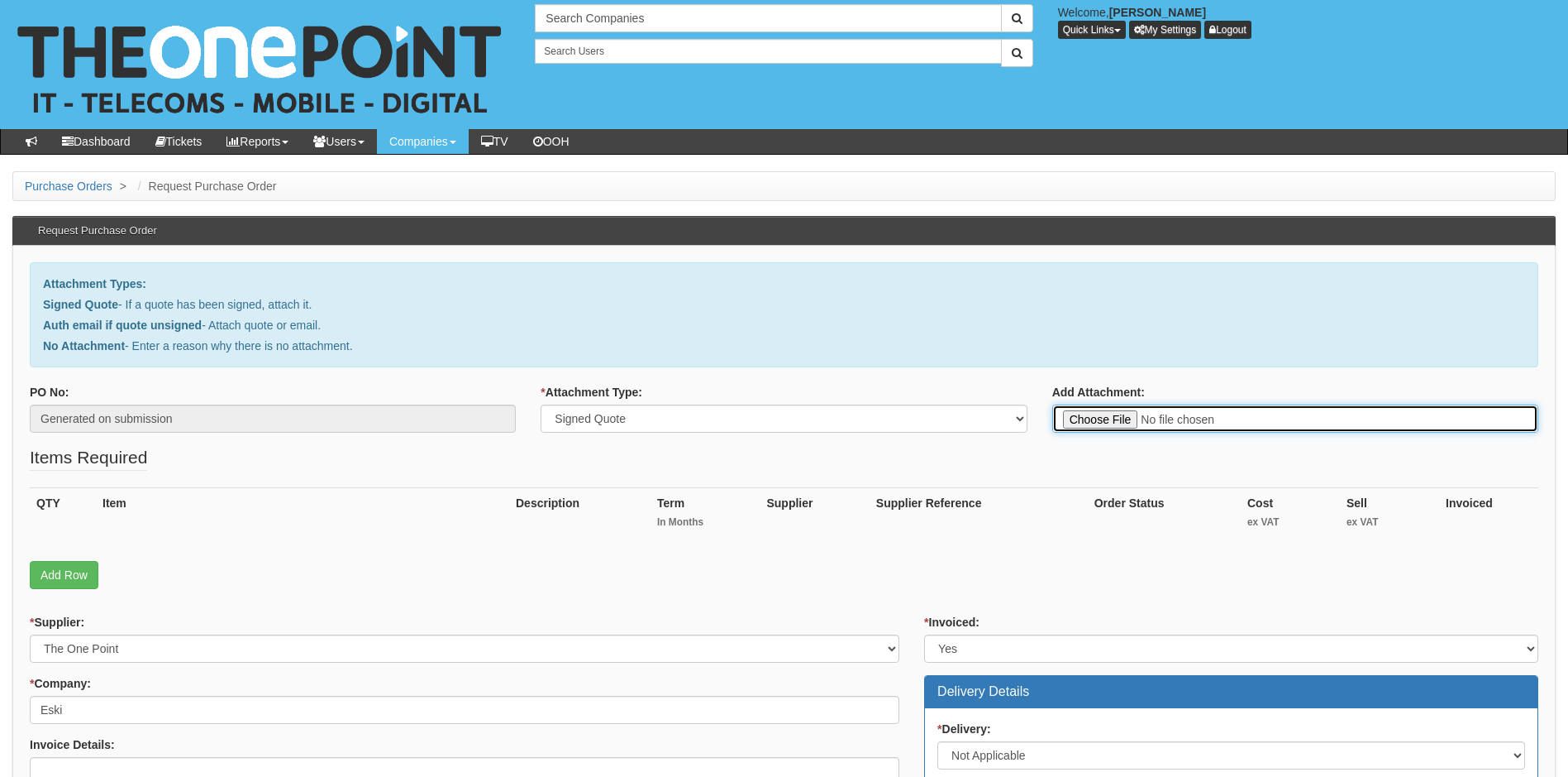
click at [1096, 425] on input "Add Attachment:" at bounding box center [1295, 418] width 486 height 29
type input "C:\fakepath\Eski - C cover replacement labour only.pdf"
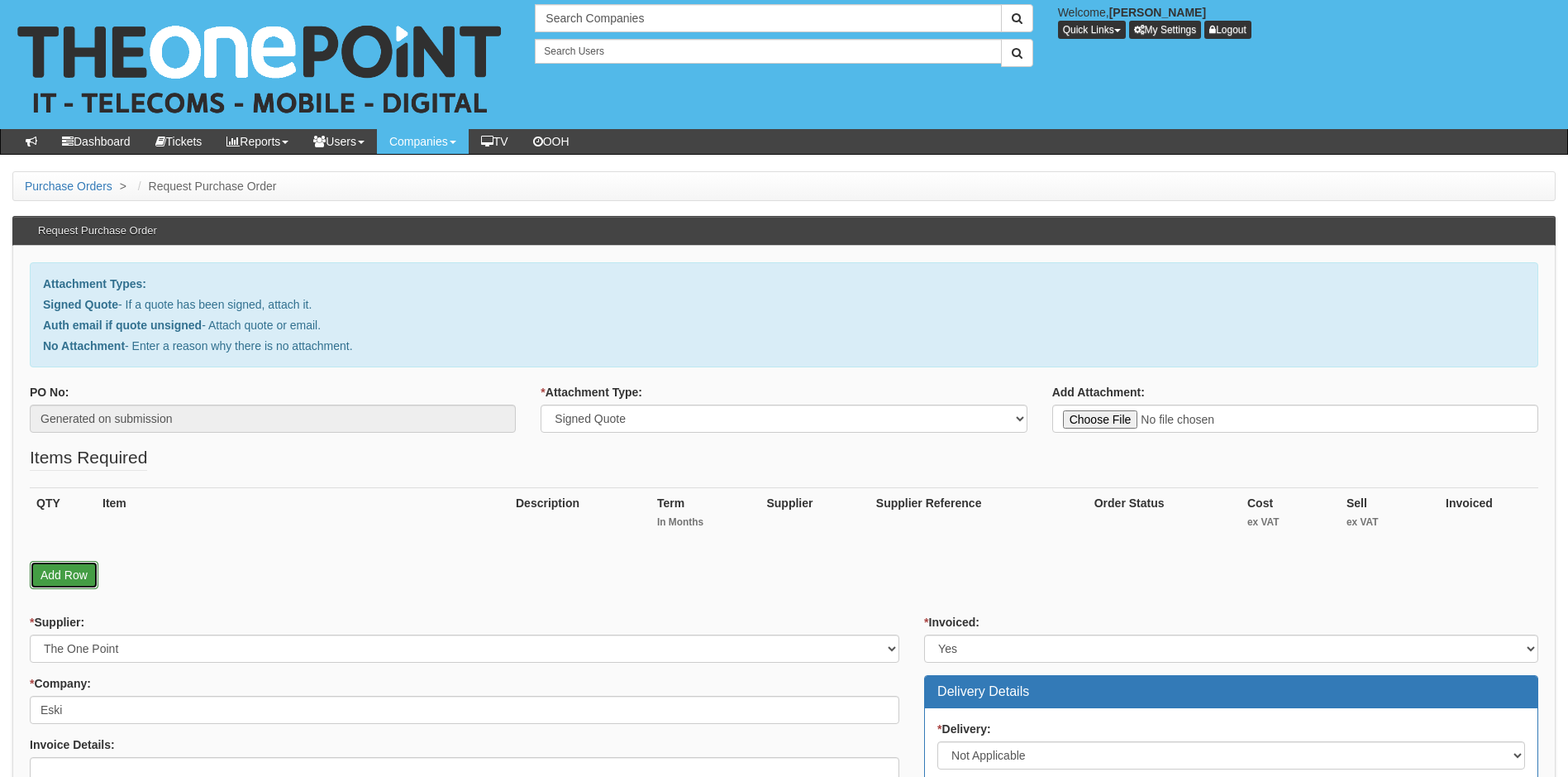
click at [72, 577] on link "Add Row" at bounding box center [64, 574] width 68 height 29
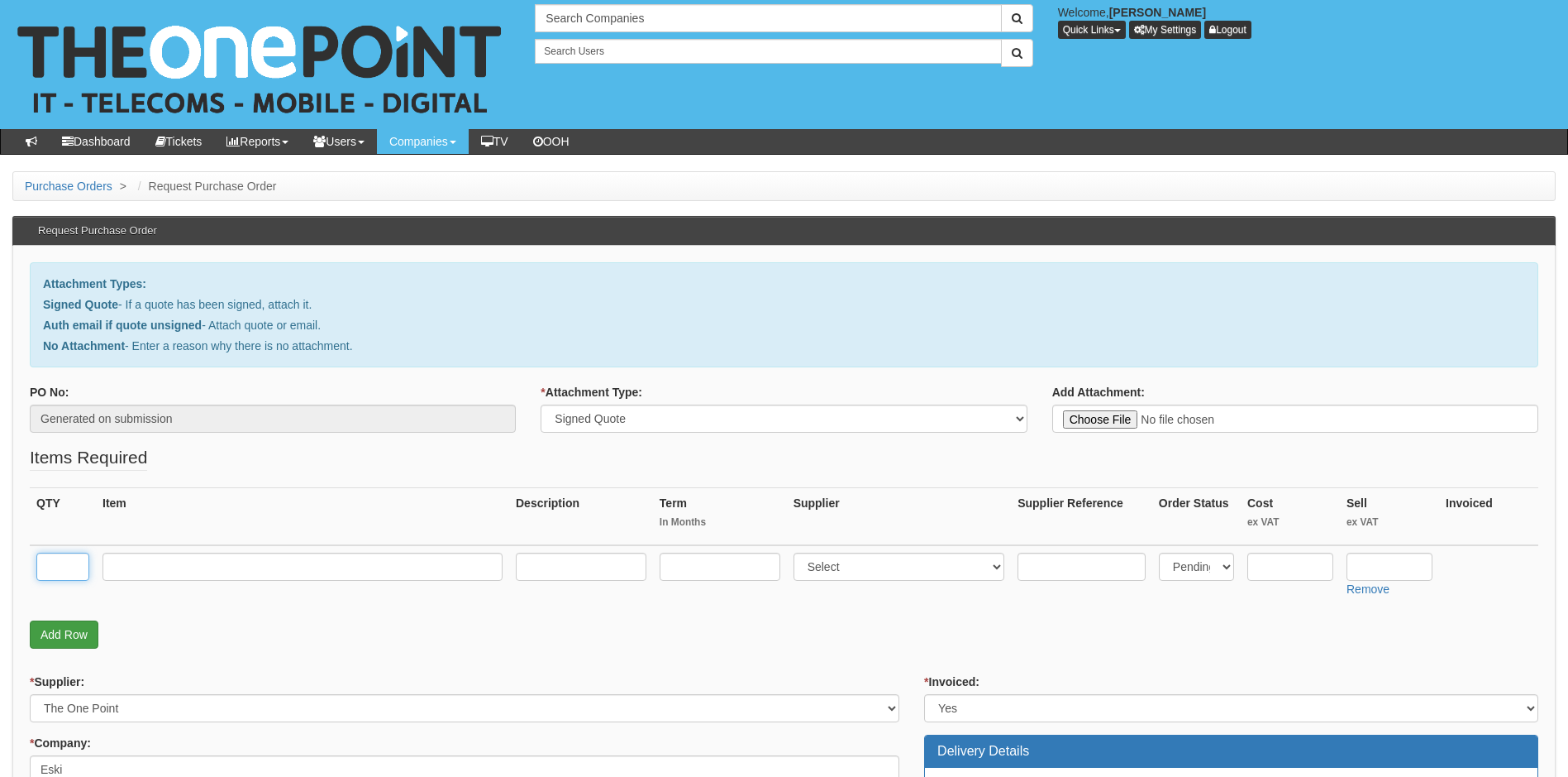
click at [72, 577] on input "text" at bounding box center [62, 566] width 53 height 29
type input "2"
click at [150, 561] on input "text" at bounding box center [302, 566] width 400 height 29
type input "1 Hour Engineer Labour"
type input "0"
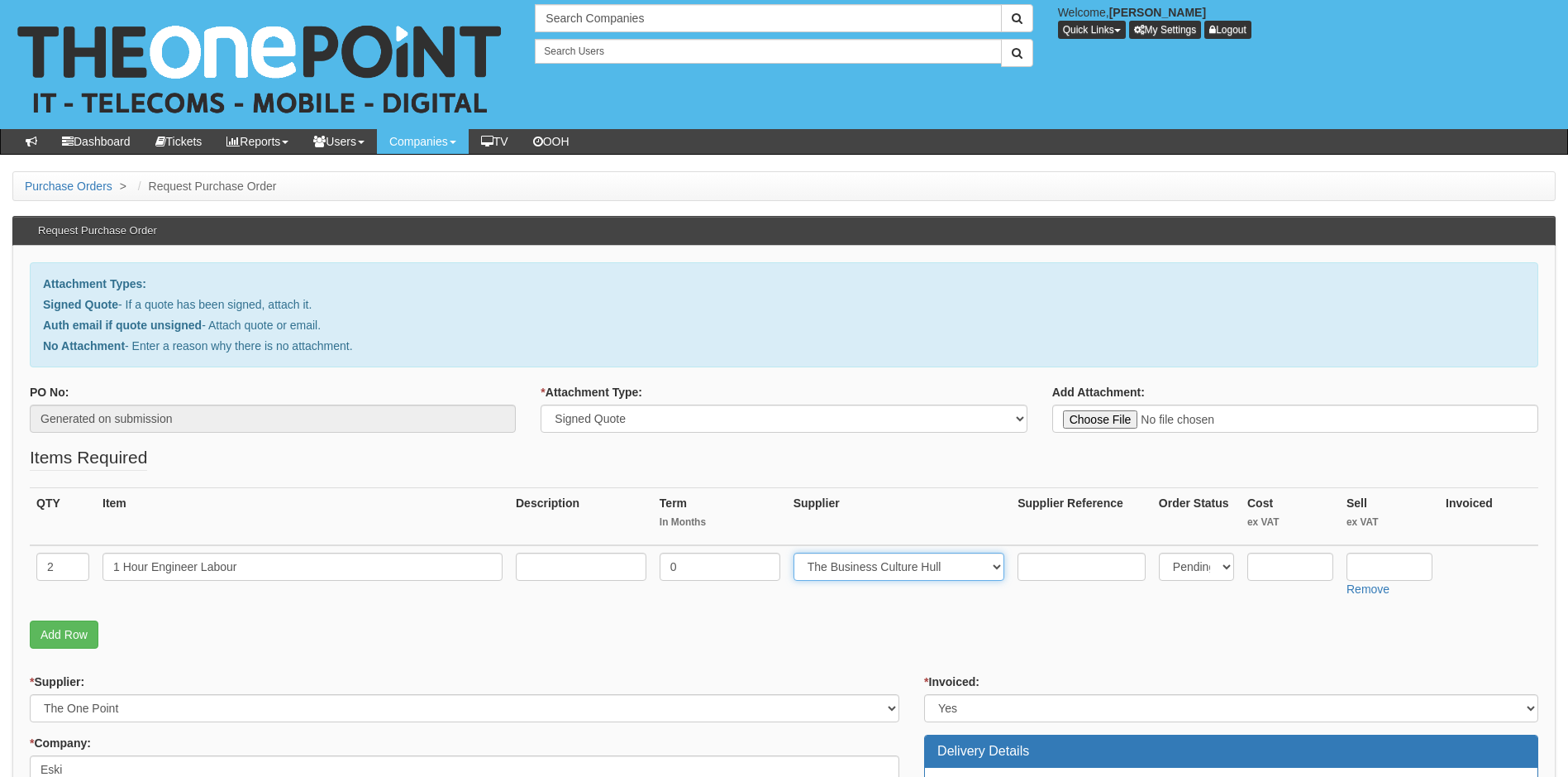
select select "81"
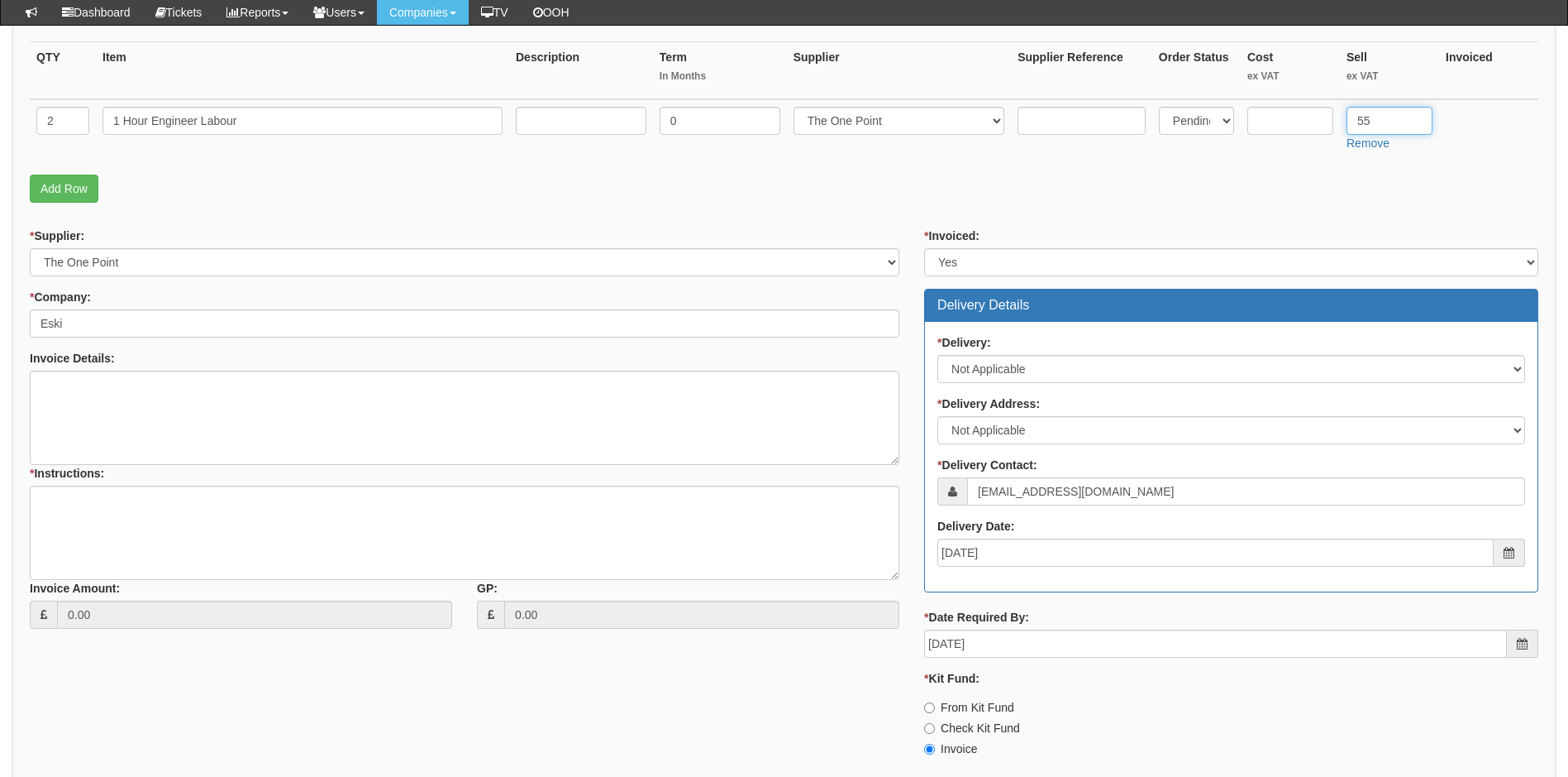
scroll to position [414, 0]
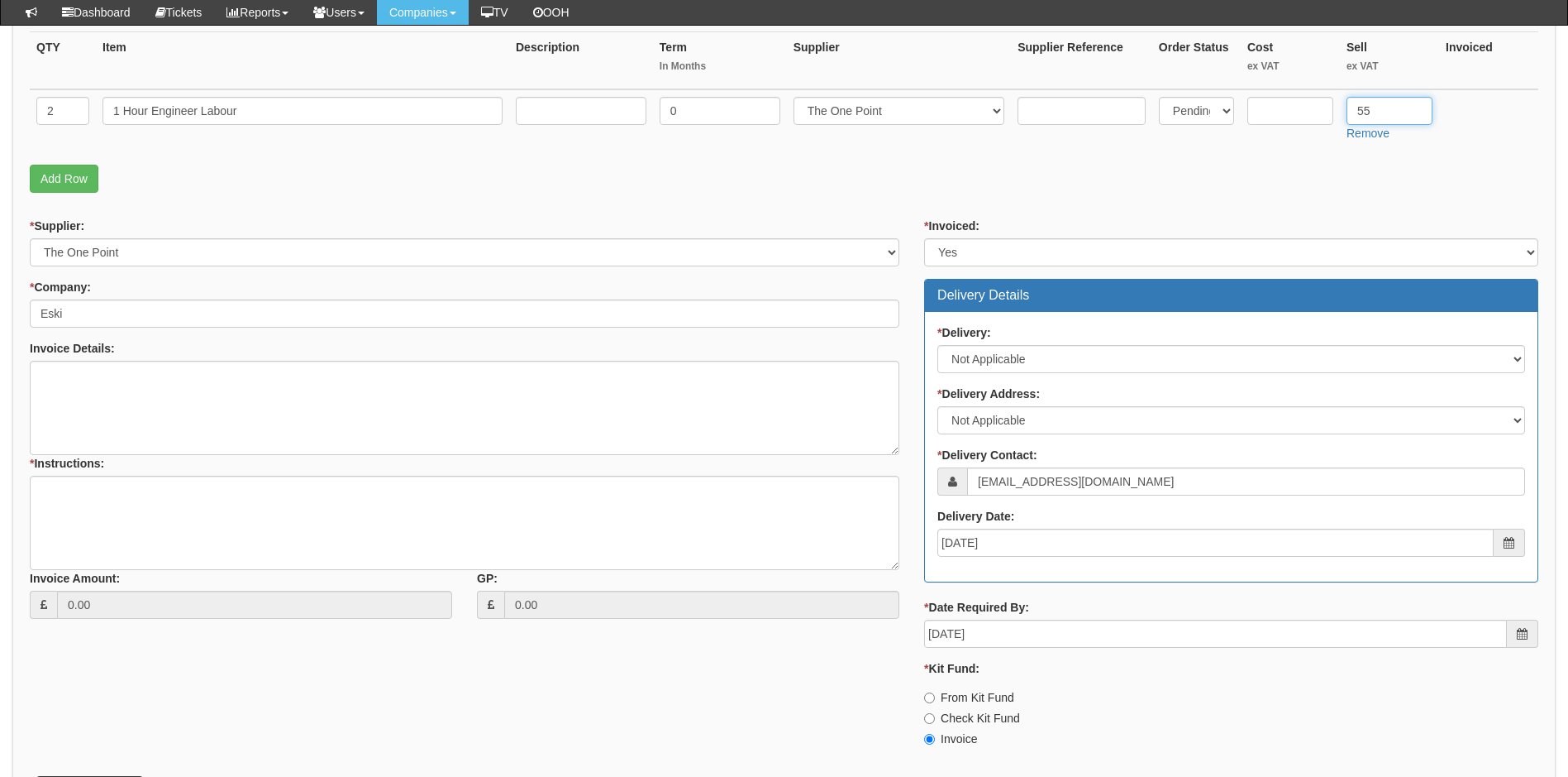
type input "55"
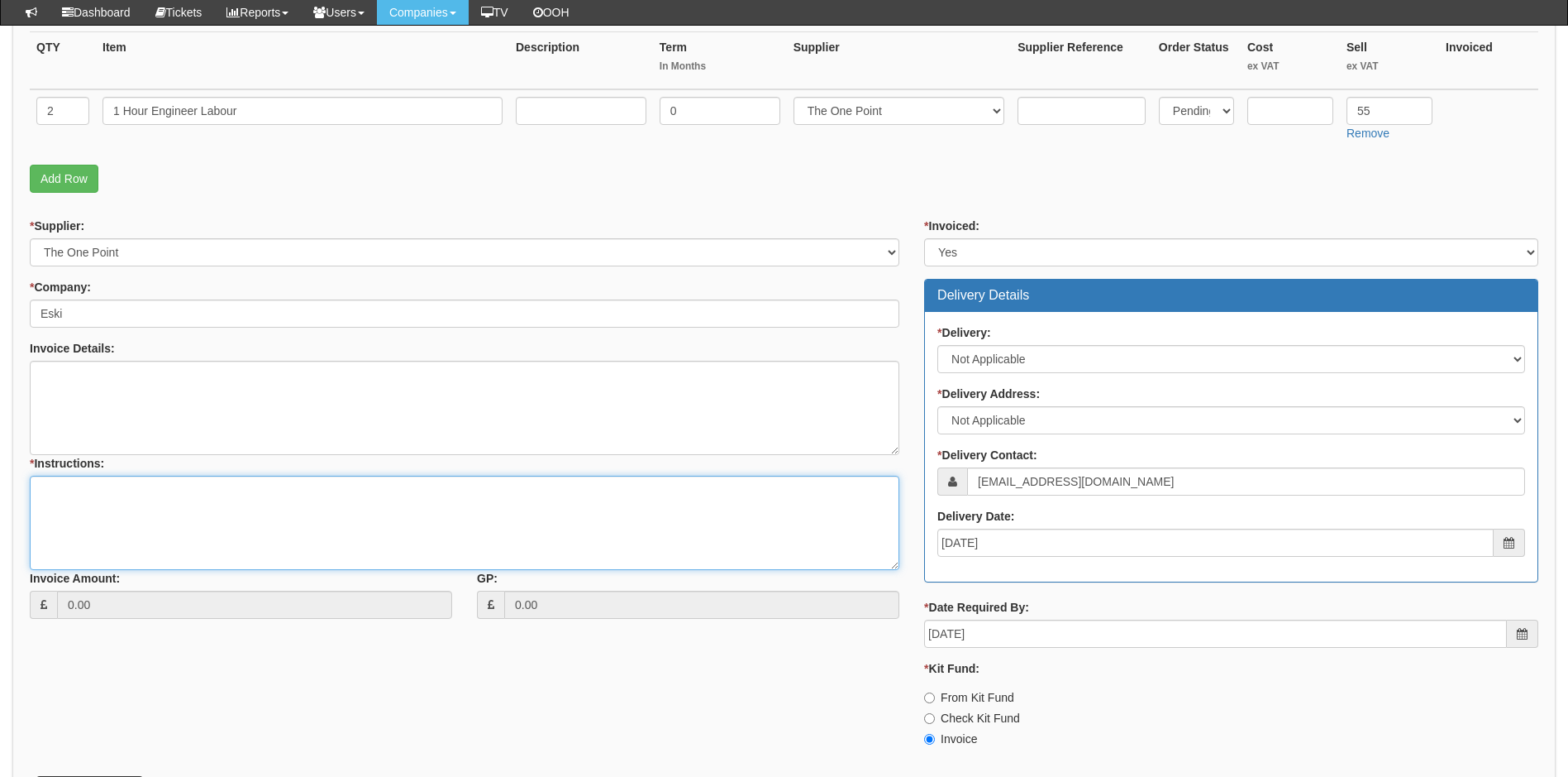
click at [124, 497] on textarea "* Instructions:" at bounding box center [464, 523] width 870 height 94
click at [96, 484] on textarea "* Instructions:" at bounding box center [464, 523] width 870 height 94
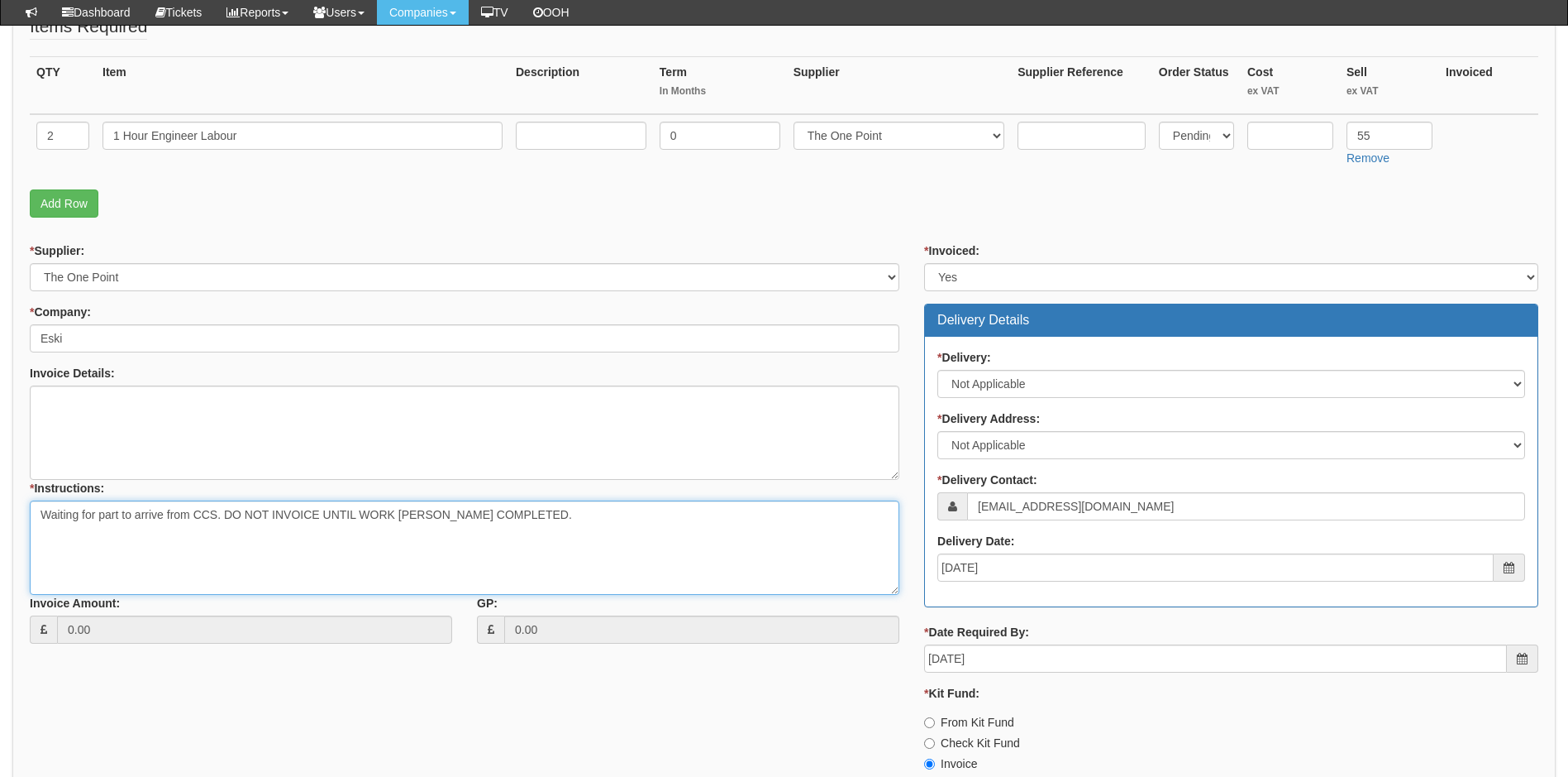
scroll to position [533, 0]
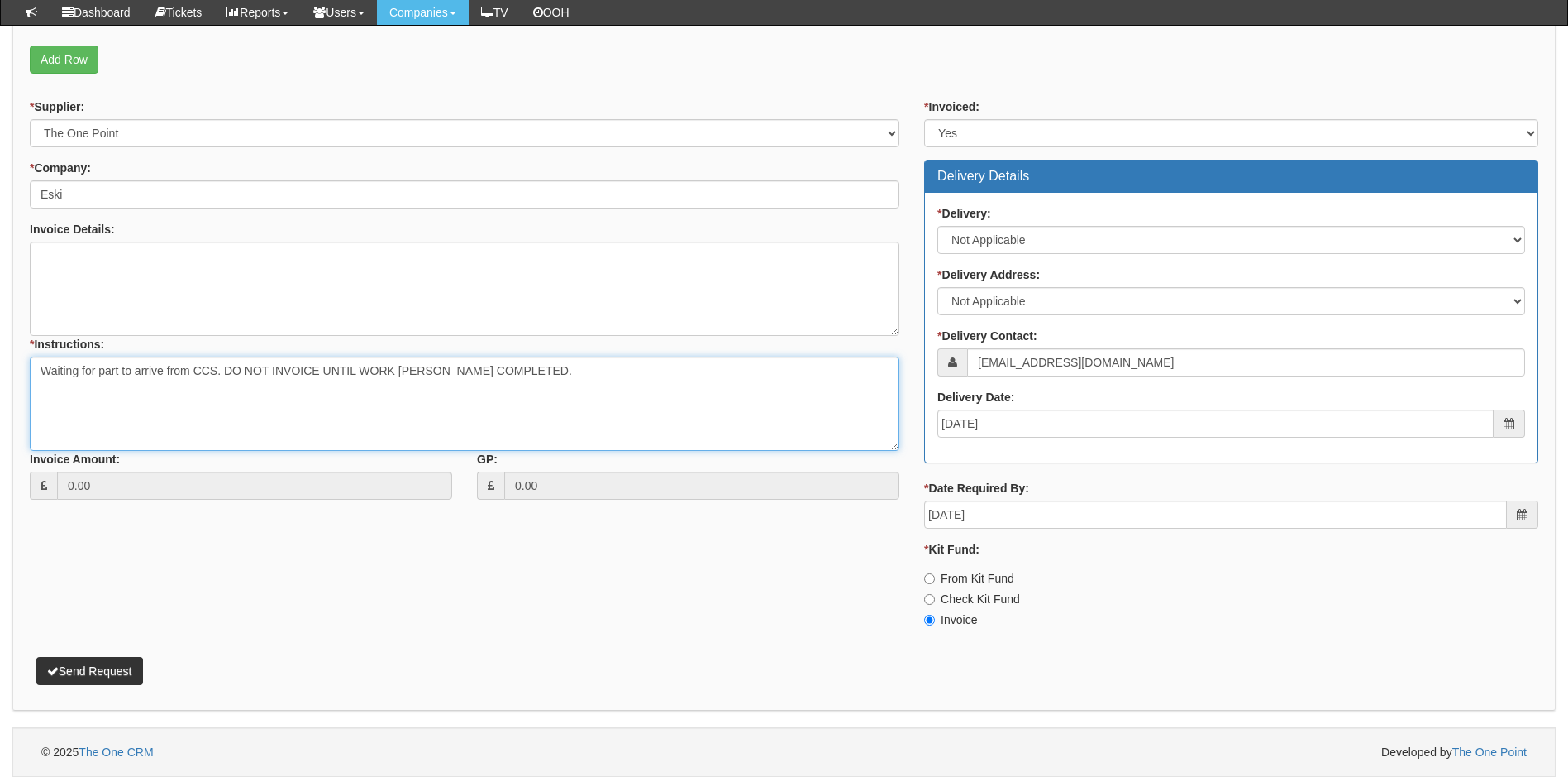
type textarea "Waiting for part to arrive from CCS. DO NOT INVOICE UNTIL WORK [PERSON_NAME] CO…"
click at [111, 673] on button "Send Request" at bounding box center [89, 670] width 107 height 29
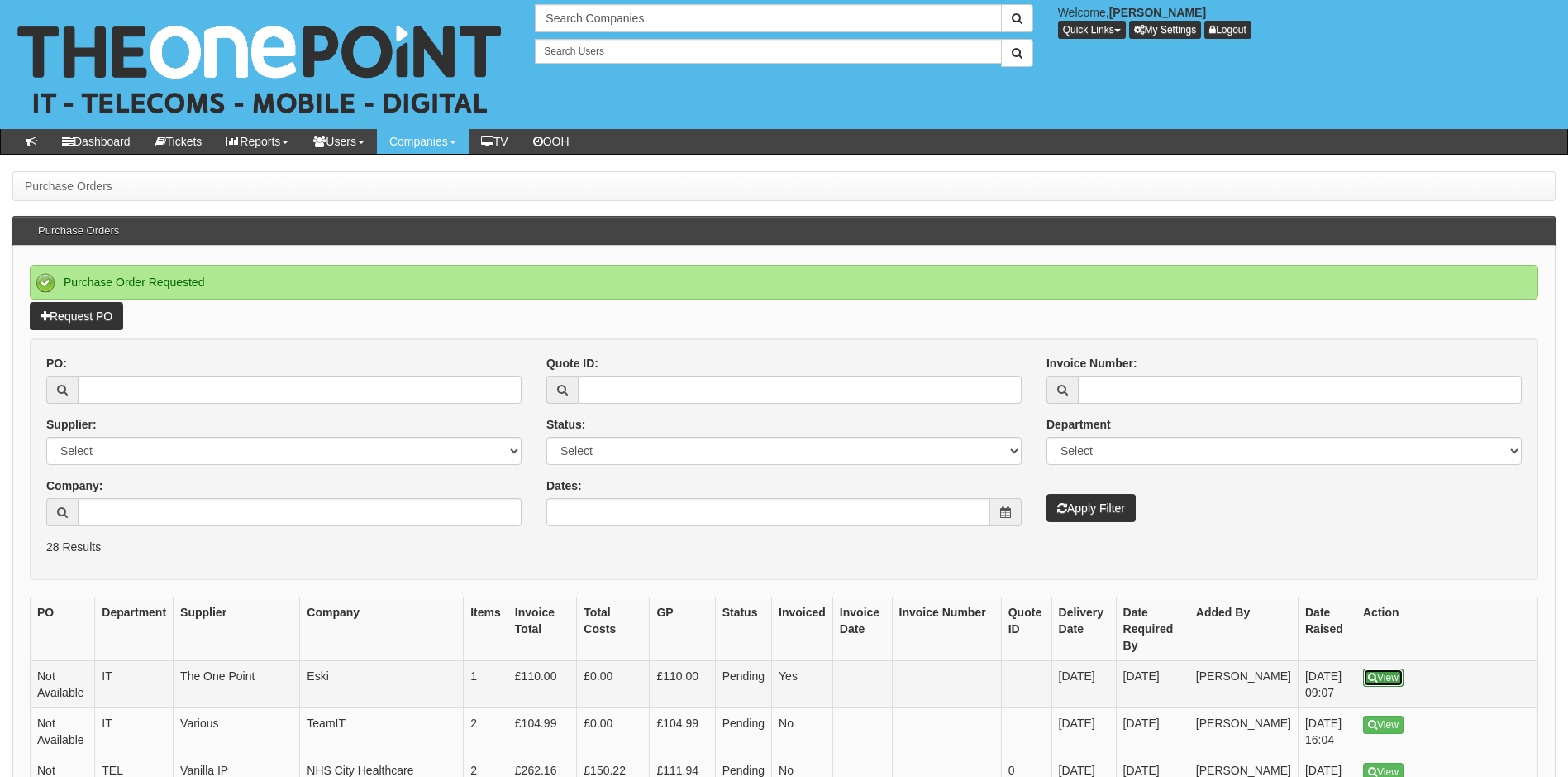
click at [1387, 668] on link "View" at bounding box center [1384, 677] width 41 height 18
